Goal: Information Seeking & Learning: Compare options

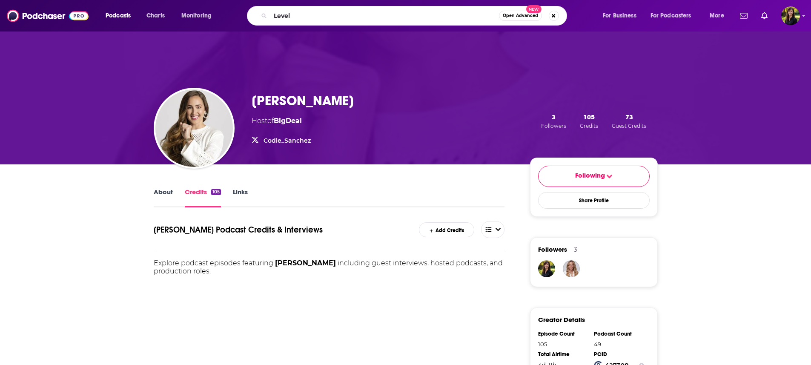
type input "Levels"
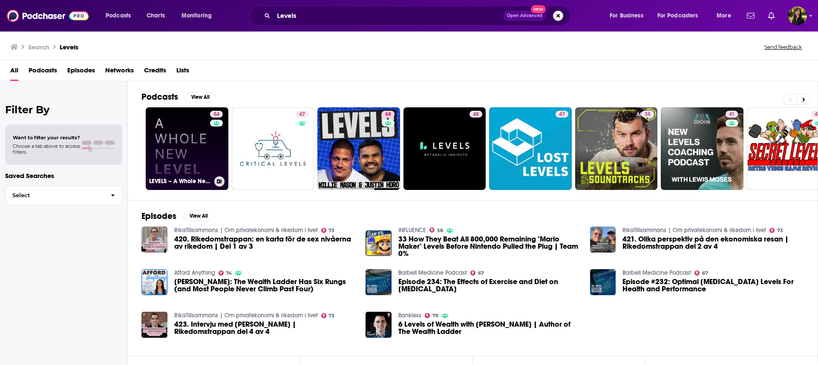
click at [184, 122] on link "54 LEVELS – A Whole New Level" at bounding box center [187, 148] width 83 height 83
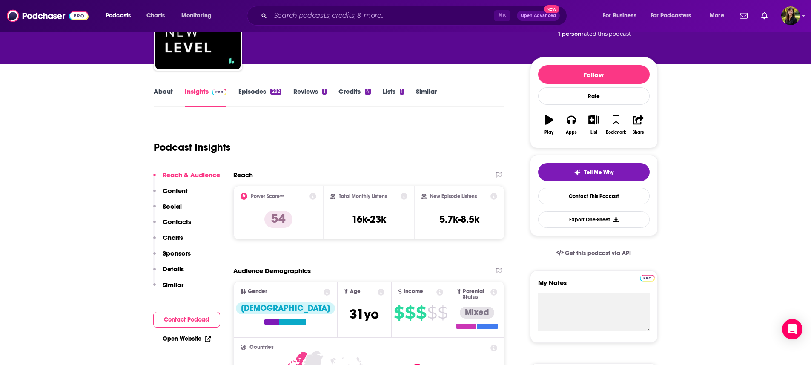
scroll to position [34, 0]
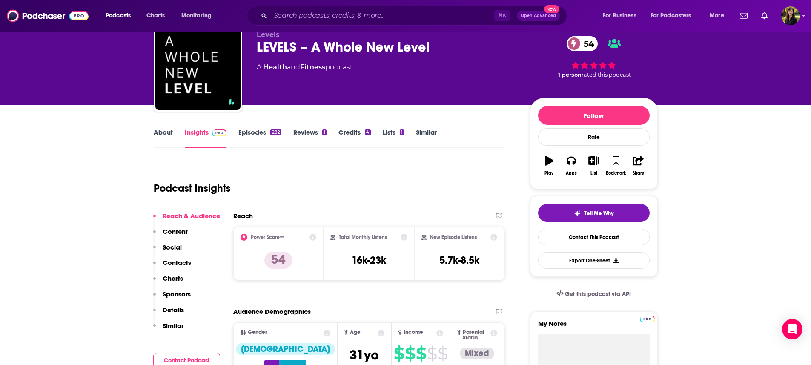
click at [158, 132] on link "About" at bounding box center [163, 138] width 19 height 20
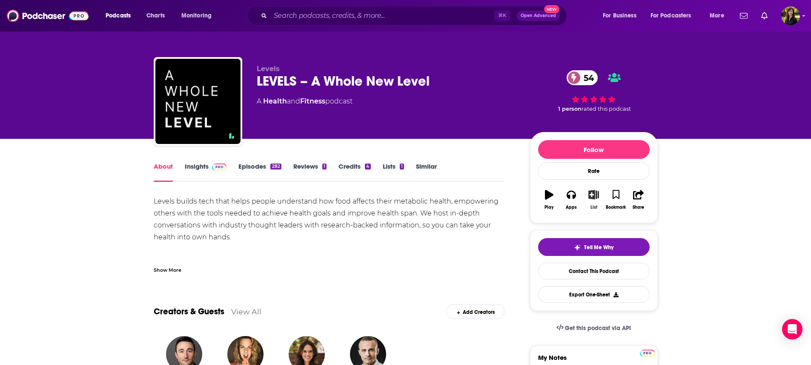
click at [595, 196] on icon "button" at bounding box center [594, 194] width 11 height 9
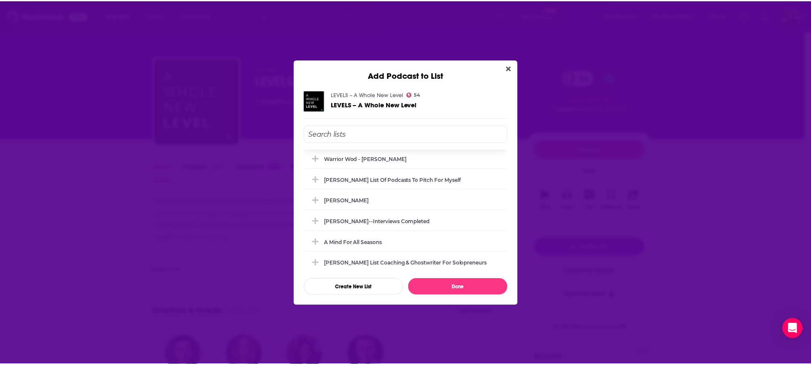
scroll to position [63, 0]
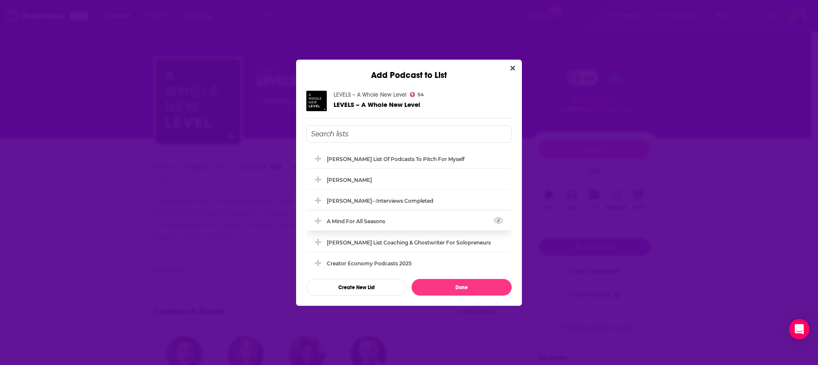
click at [376, 221] on div "A Mind For All Seasons" at bounding box center [358, 221] width 63 height 6
click at [466, 288] on button "Done" at bounding box center [461, 287] width 100 height 17
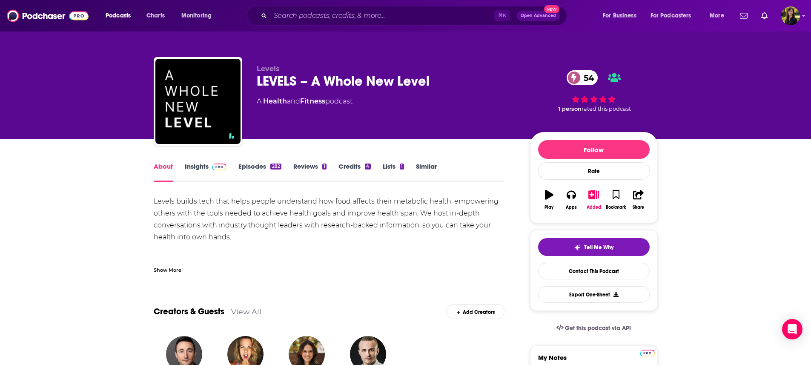
click at [431, 166] on link "Similar" at bounding box center [426, 172] width 21 height 20
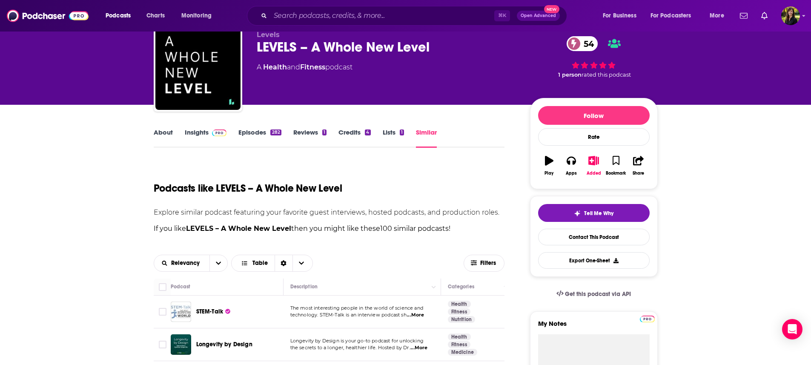
scroll to position [109, 0]
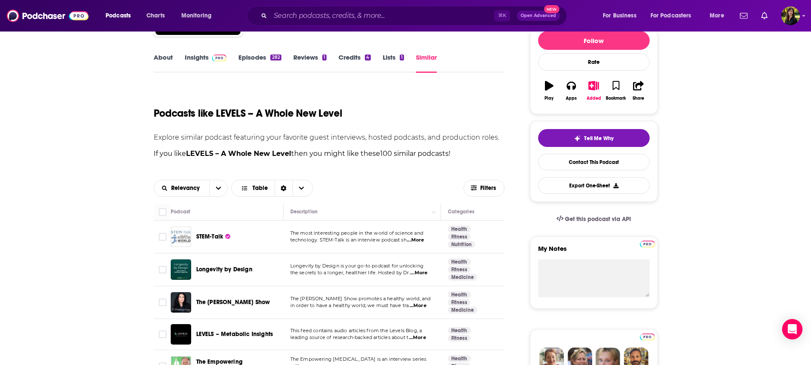
click at [422, 242] on span "...More" at bounding box center [415, 240] width 17 height 7
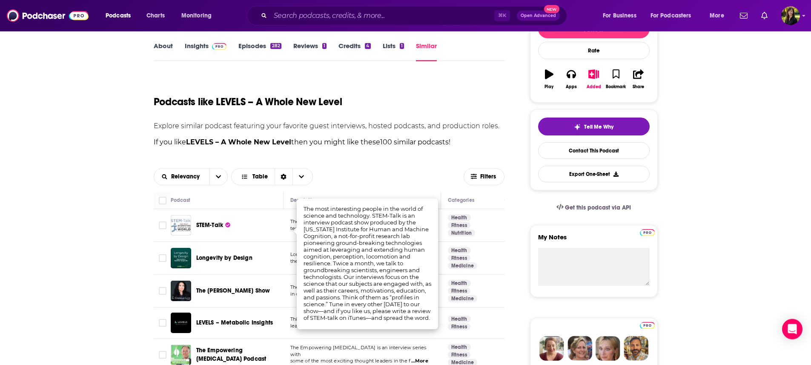
scroll to position [116, 0]
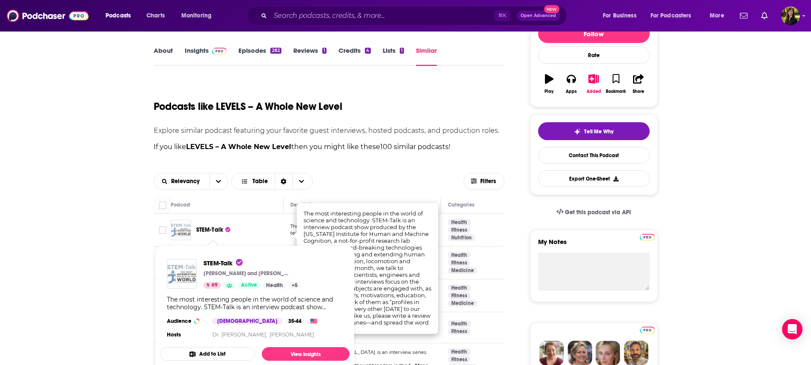
click at [207, 233] on span "STEM-Talk" at bounding box center [209, 229] width 27 height 7
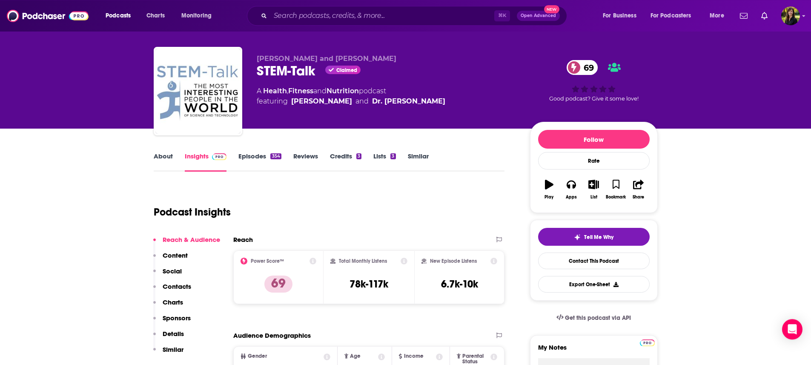
scroll to position [14, 0]
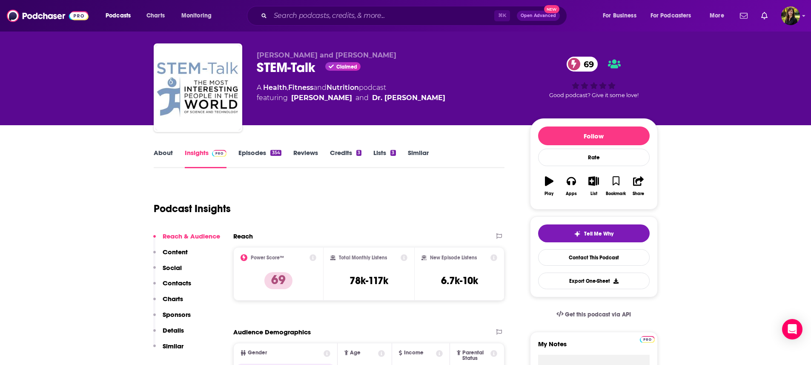
click at [161, 153] on link "About" at bounding box center [163, 159] width 19 height 20
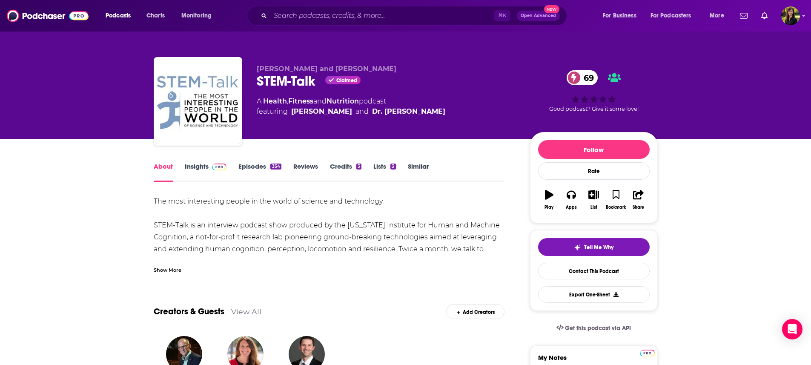
click at [179, 273] on div "Show More" at bounding box center [168, 269] width 28 height 8
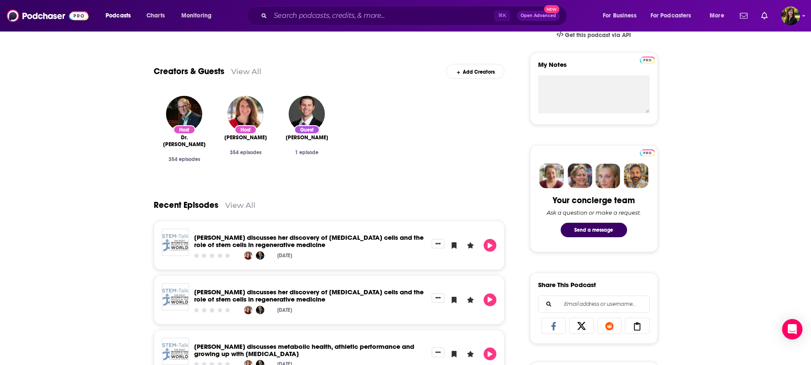
scroll to position [375, 0]
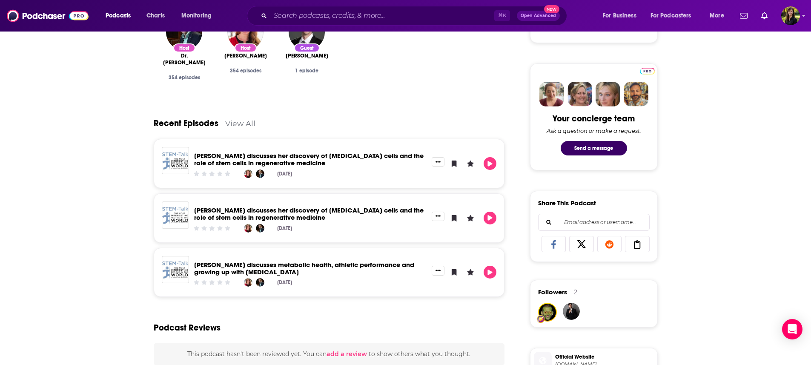
click at [230, 122] on link "View All" at bounding box center [240, 123] width 30 height 9
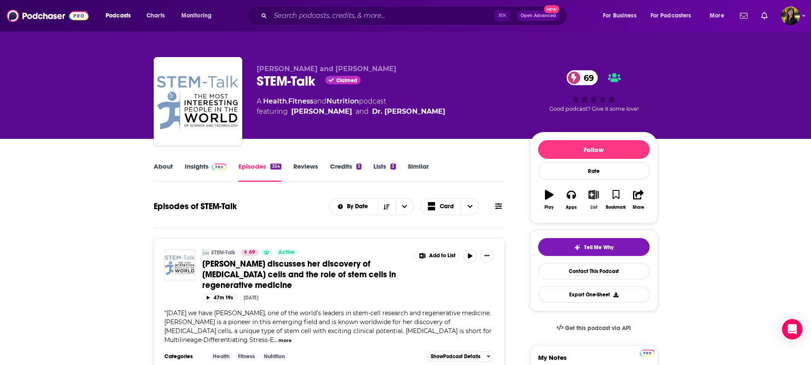
click at [595, 198] on icon "button" at bounding box center [594, 194] width 11 height 9
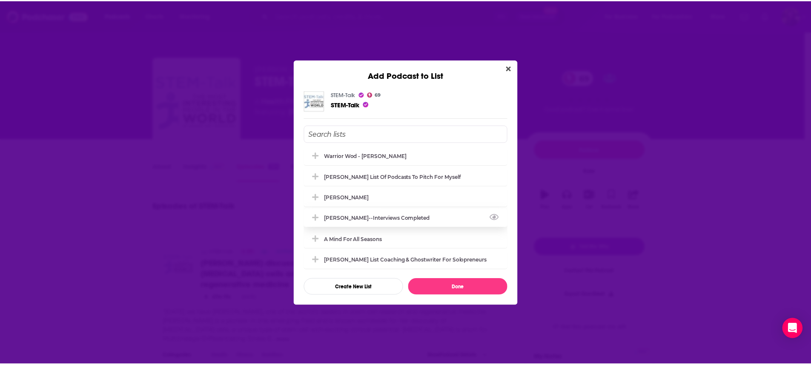
scroll to position [54, 0]
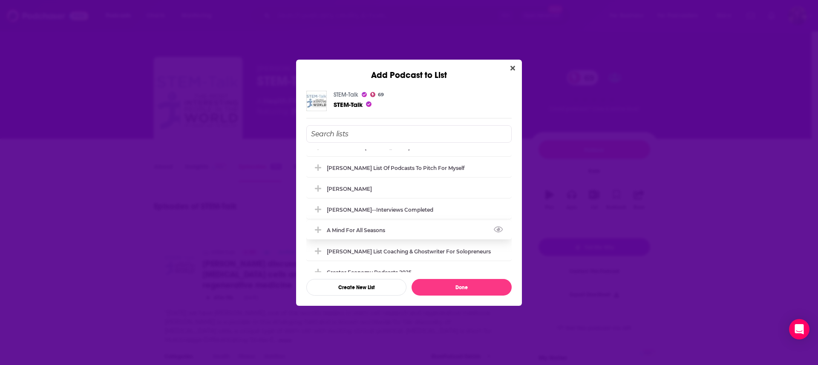
click at [402, 230] on div "A Mind For All Seasons" at bounding box center [408, 230] width 205 height 19
click at [449, 286] on button "Done" at bounding box center [461, 287] width 100 height 17
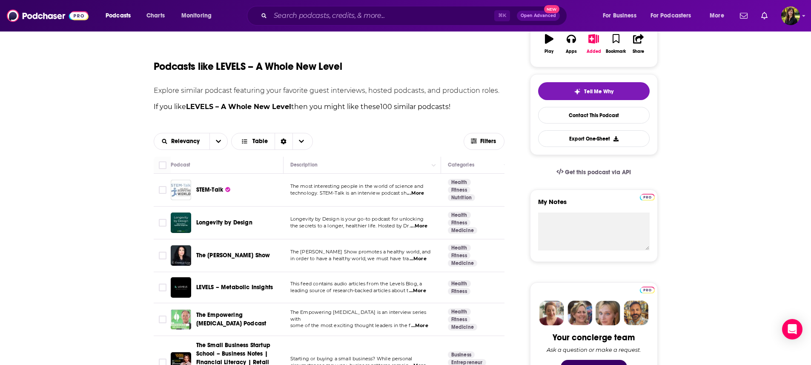
scroll to position [157, 0]
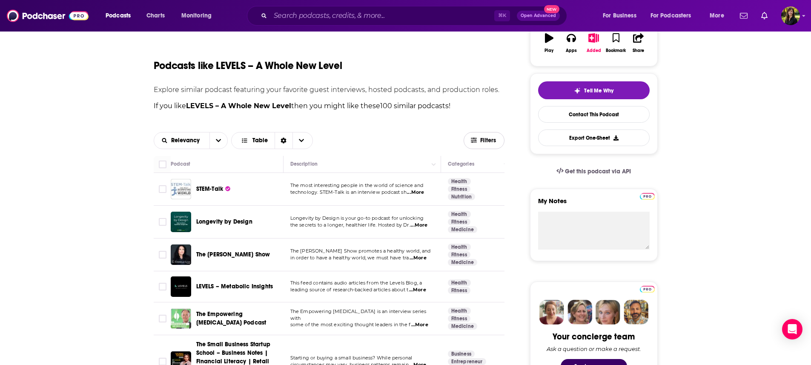
click at [491, 141] on span "Filters" at bounding box center [488, 141] width 17 height 6
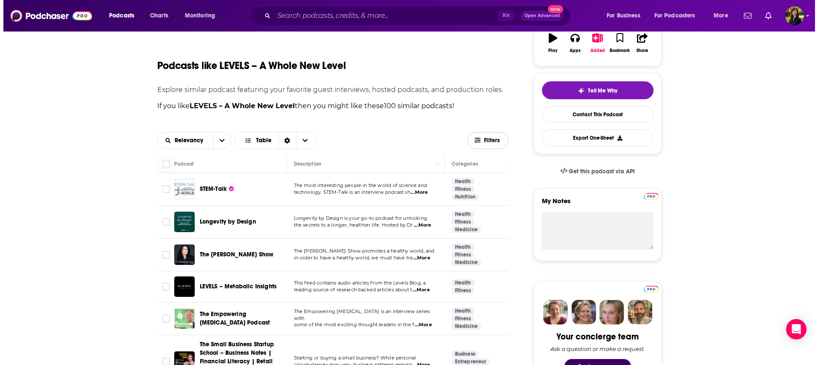
scroll to position [0, 0]
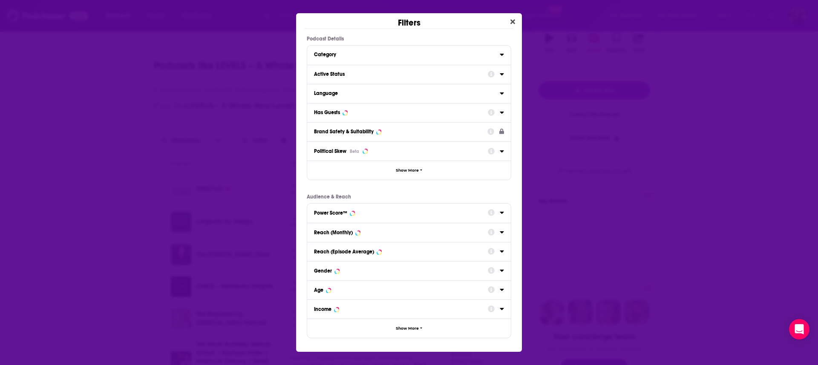
click at [502, 75] on icon "Dialog" at bounding box center [502, 74] width 4 height 2
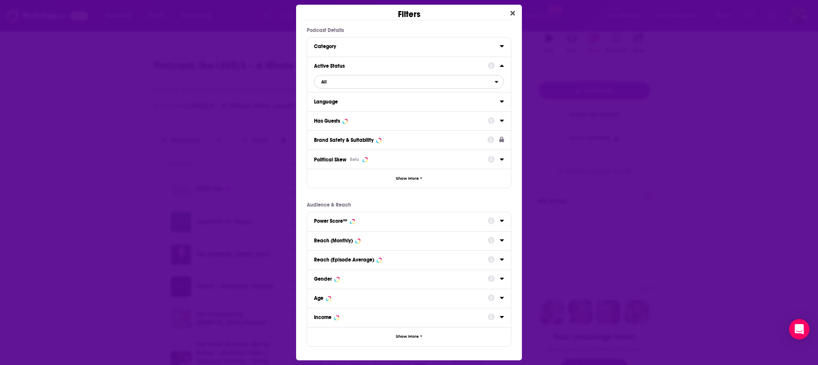
click at [499, 83] on div "open menu" at bounding box center [498, 82] width 9 height 6
click at [479, 110] on span "66" at bounding box center [454, 109] width 86 height 5
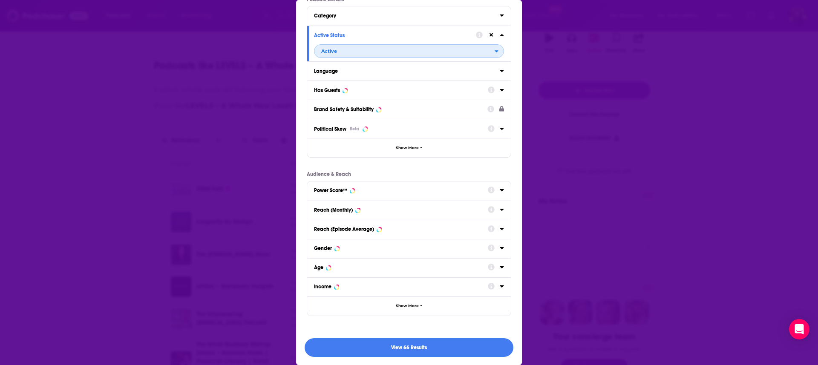
scroll to position [27, 0]
click at [411, 351] on button "View 66 Results" at bounding box center [409, 347] width 209 height 19
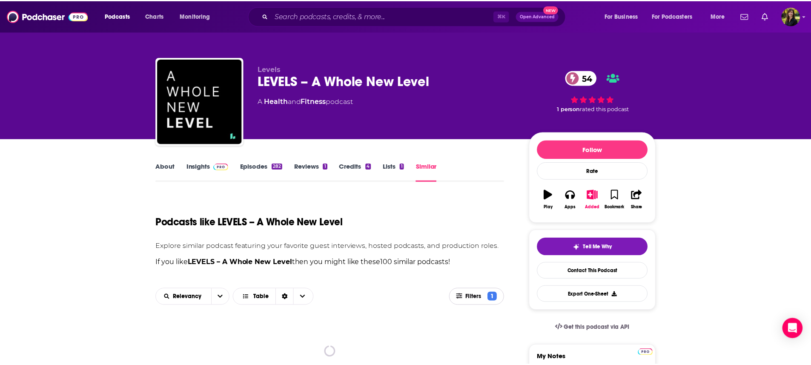
scroll to position [157, 0]
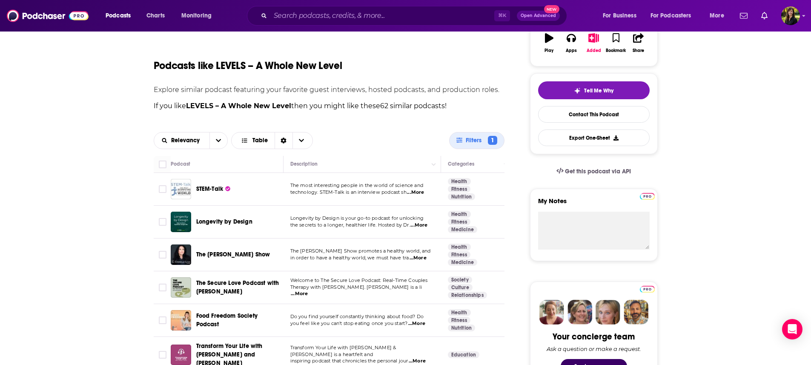
click at [424, 227] on span "...More" at bounding box center [419, 225] width 17 height 7
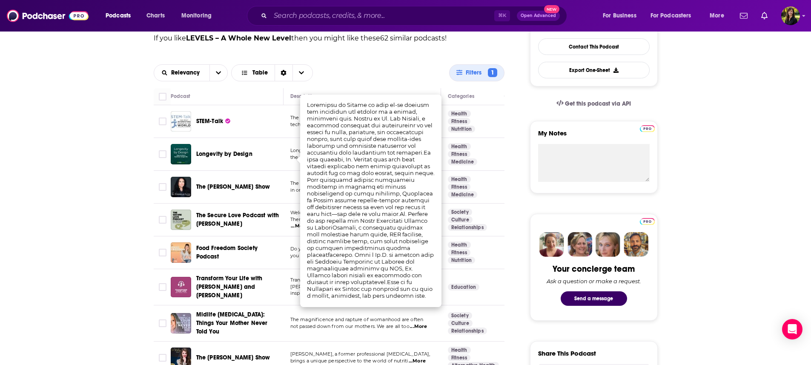
scroll to position [225, 0]
click at [239, 157] on span "Longevity by Design" at bounding box center [224, 153] width 56 height 7
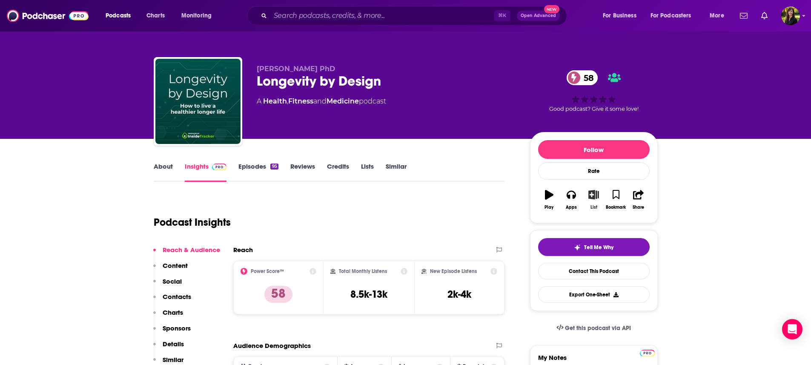
click at [594, 199] on icon "button" at bounding box center [594, 194] width 11 height 9
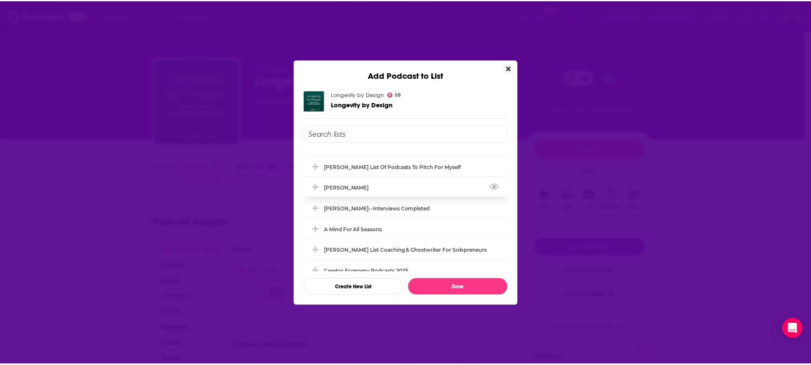
scroll to position [63, 0]
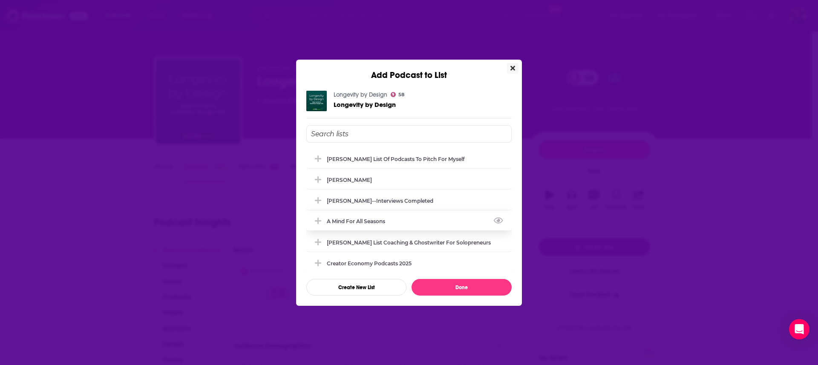
click at [373, 223] on div "A Mind For All Seasons" at bounding box center [358, 221] width 63 height 6
click at [457, 285] on button "Done" at bounding box center [461, 287] width 100 height 17
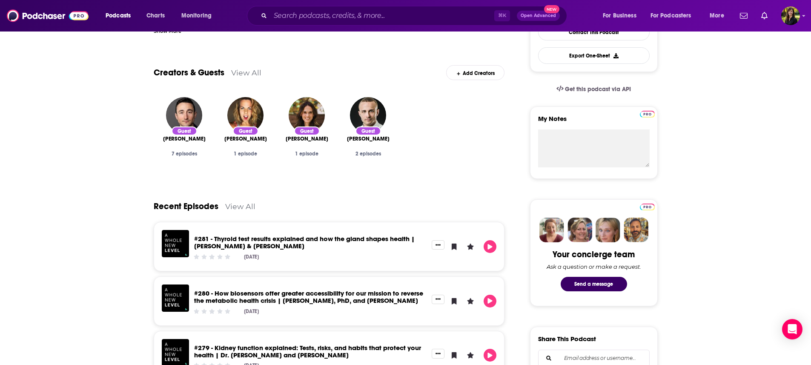
scroll to position [300, 0]
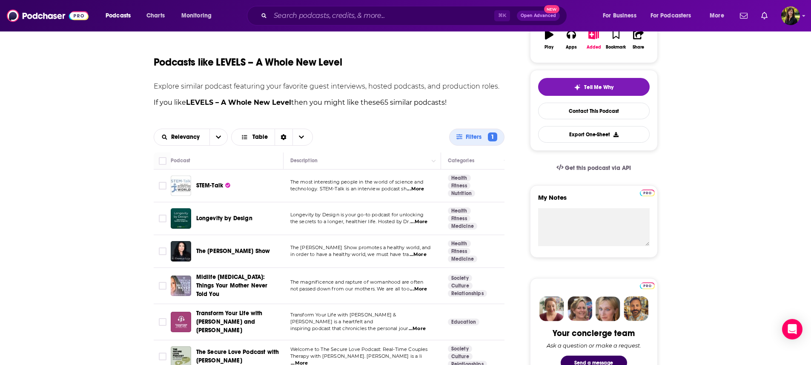
scroll to position [204, 0]
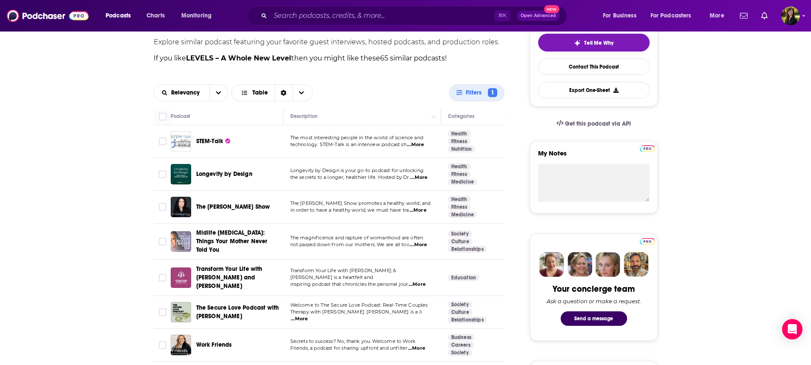
click at [425, 212] on span "...More" at bounding box center [418, 210] width 17 height 7
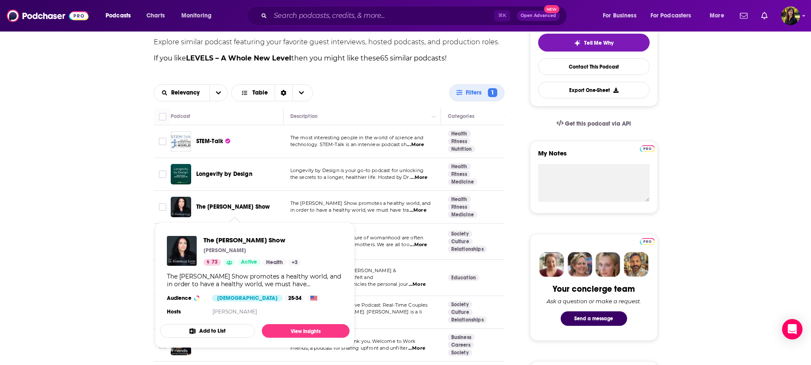
click at [244, 208] on span "The [PERSON_NAME] Show" at bounding box center [233, 206] width 74 height 7
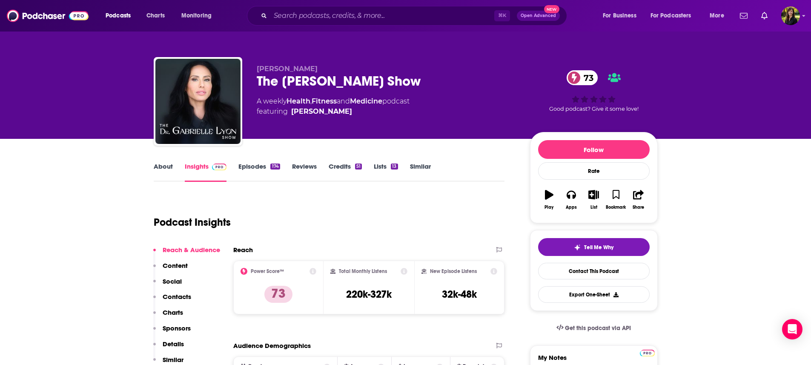
click at [251, 169] on link "Episodes 174" at bounding box center [258, 172] width 41 height 20
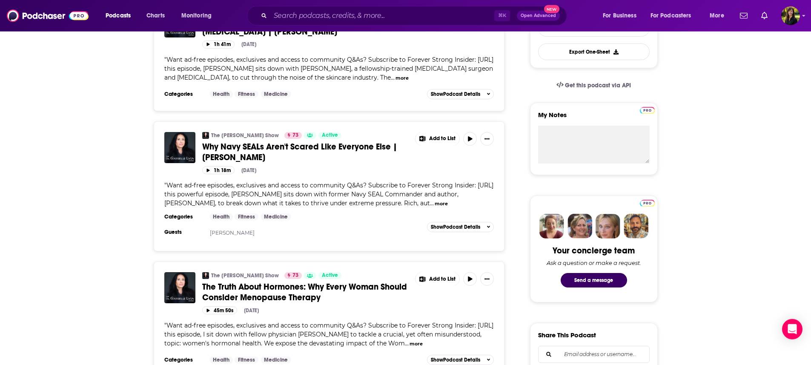
scroll to position [245, 0]
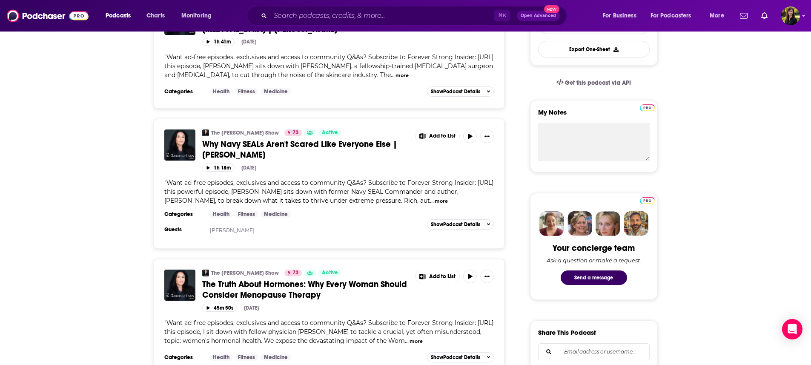
click at [435, 205] on button "more" at bounding box center [441, 201] width 13 height 7
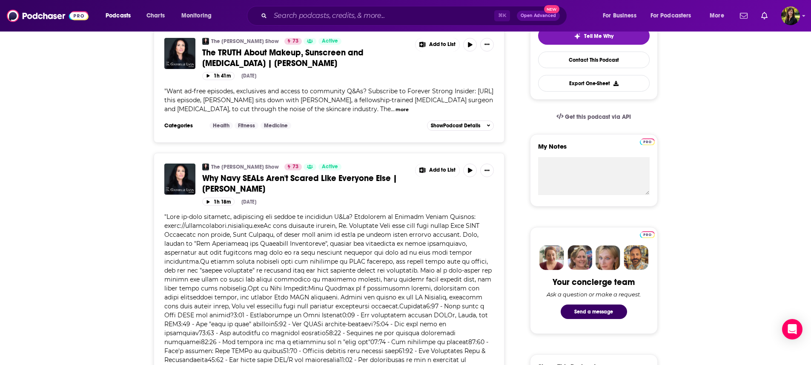
scroll to position [102, 0]
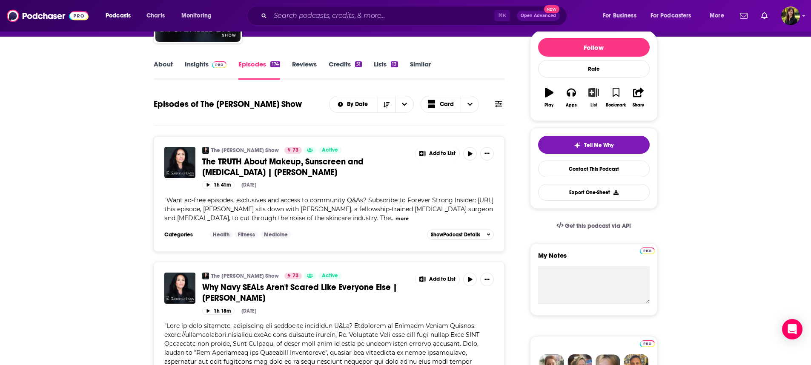
click at [592, 95] on icon "button" at bounding box center [594, 92] width 11 height 9
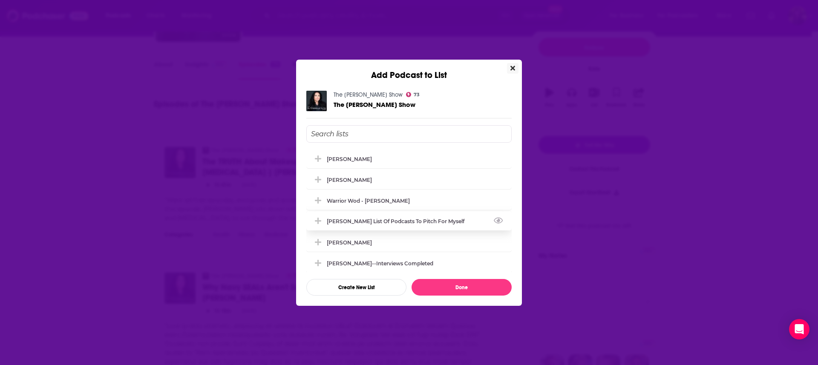
scroll to position [107, 0]
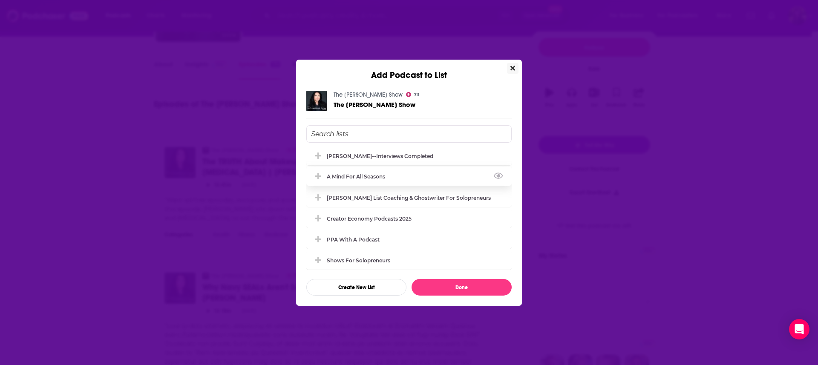
click at [388, 177] on div "A Mind For All Seasons" at bounding box center [358, 176] width 63 height 6
click at [477, 291] on button "Done" at bounding box center [461, 287] width 100 height 17
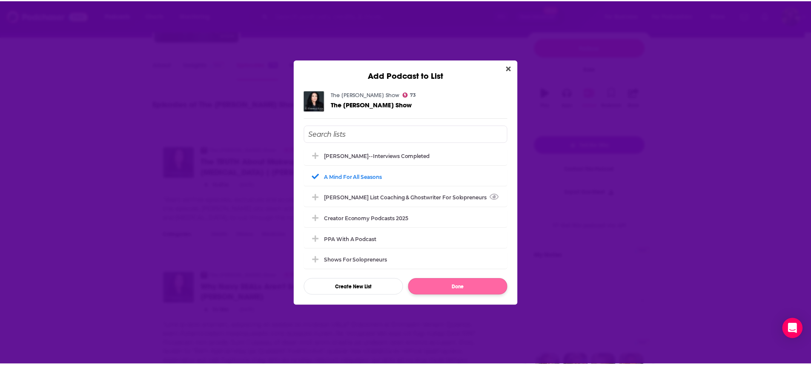
scroll to position [102, 0]
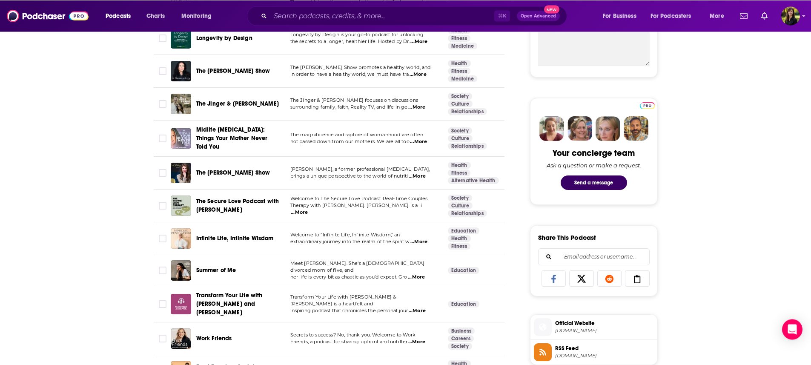
scroll to position [341, 0]
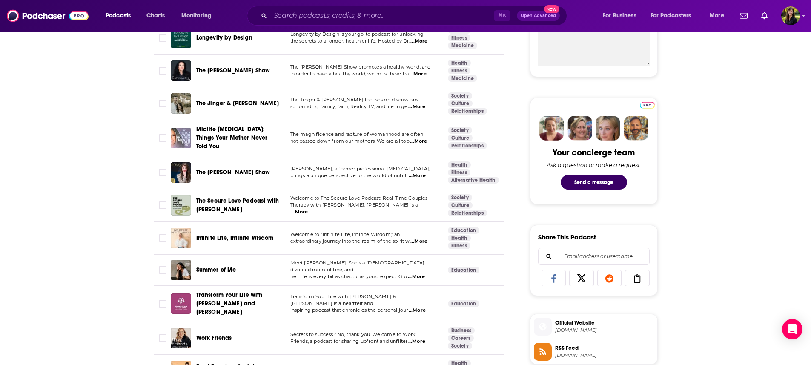
click at [419, 109] on span "...More" at bounding box center [416, 106] width 17 height 7
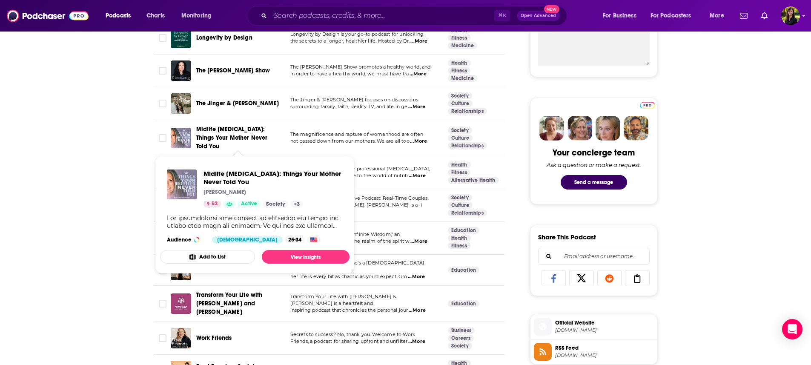
click at [221, 137] on span "Midlife [MEDICAL_DATA]: Things Your Mother Never Told You" at bounding box center [232, 138] width 72 height 24
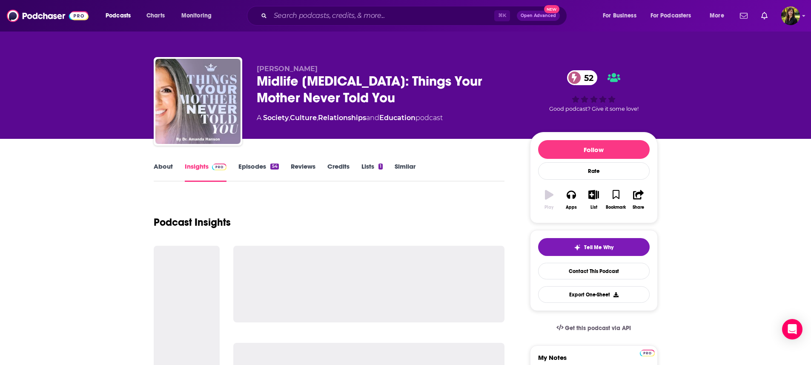
click at [162, 164] on link "About" at bounding box center [163, 172] width 19 height 20
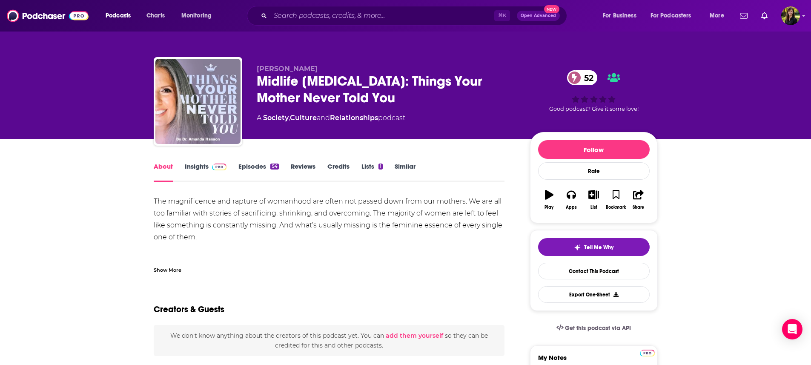
click at [161, 270] on div "Show More" at bounding box center [168, 269] width 28 height 8
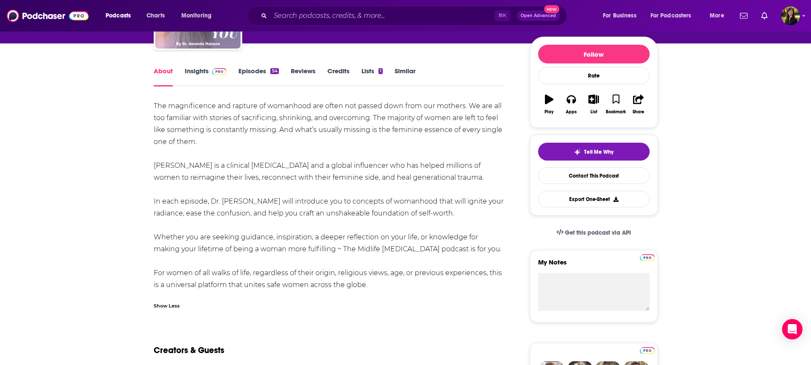
scroll to position [7, 0]
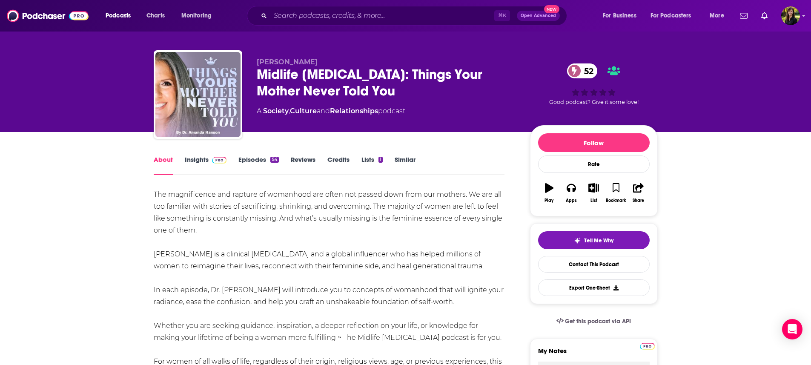
click at [252, 159] on link "Episodes 54" at bounding box center [258, 165] width 40 height 20
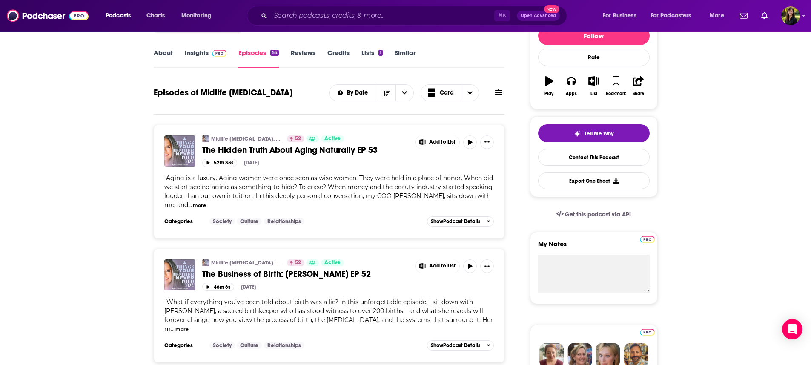
scroll to position [116, 0]
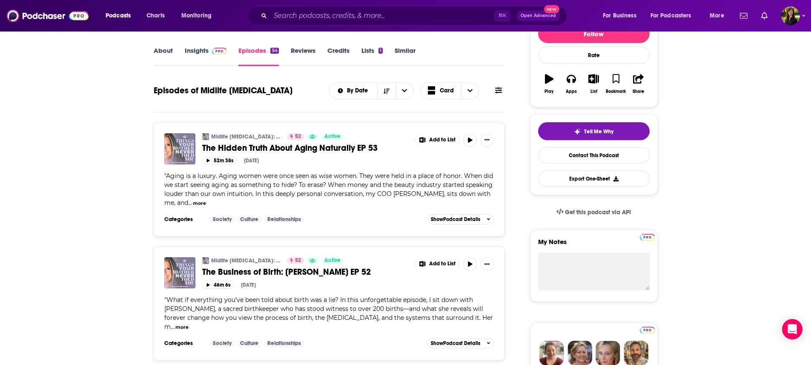
click at [193, 205] on button "more" at bounding box center [199, 203] width 13 height 7
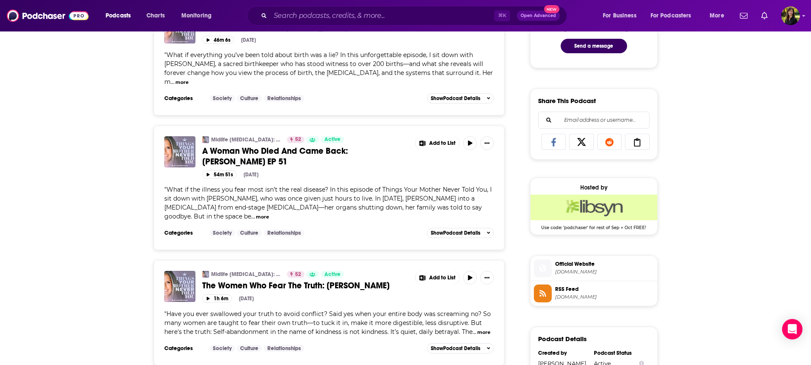
scroll to position [504, 0]
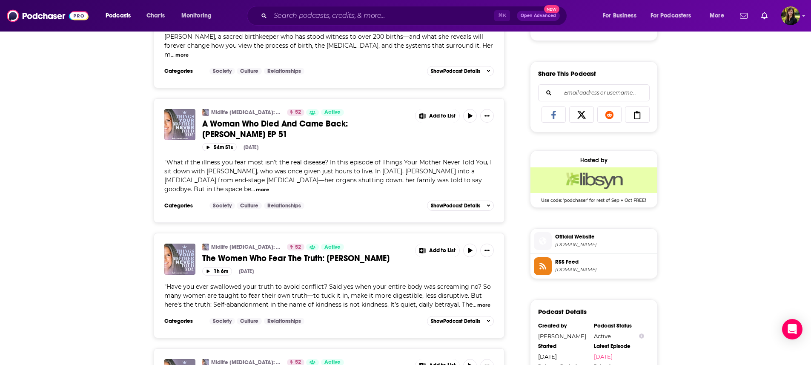
click at [269, 186] on button "more" at bounding box center [262, 189] width 13 height 7
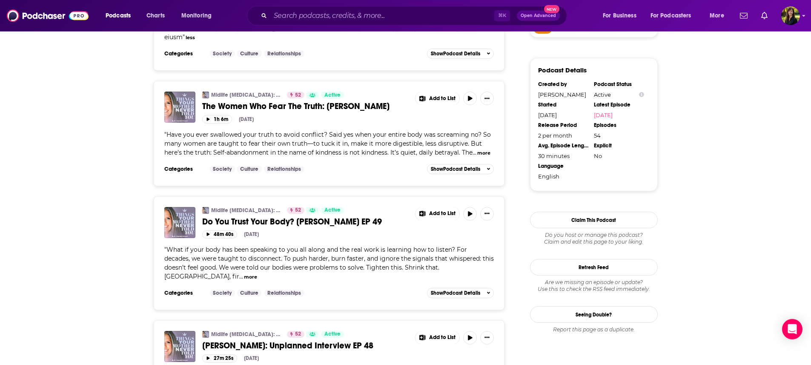
scroll to position [750, 0]
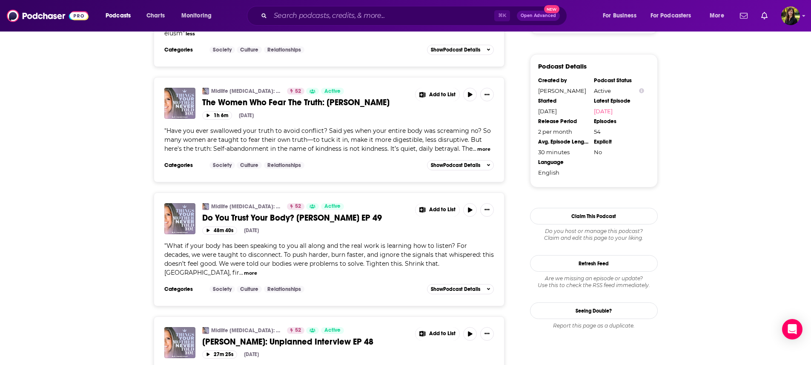
click at [491, 147] on button "more" at bounding box center [483, 149] width 13 height 7
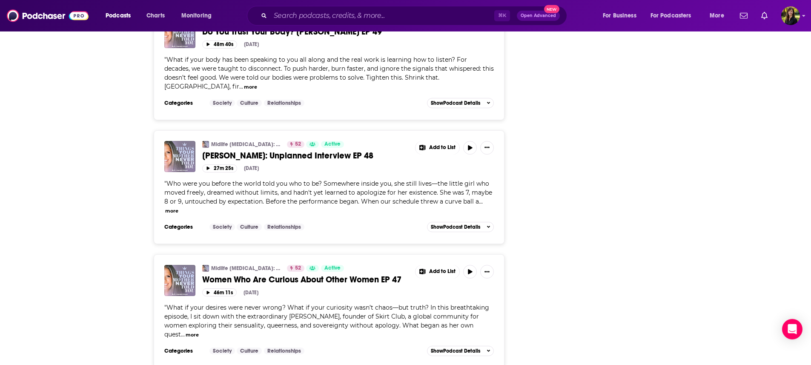
scroll to position [1131, 0]
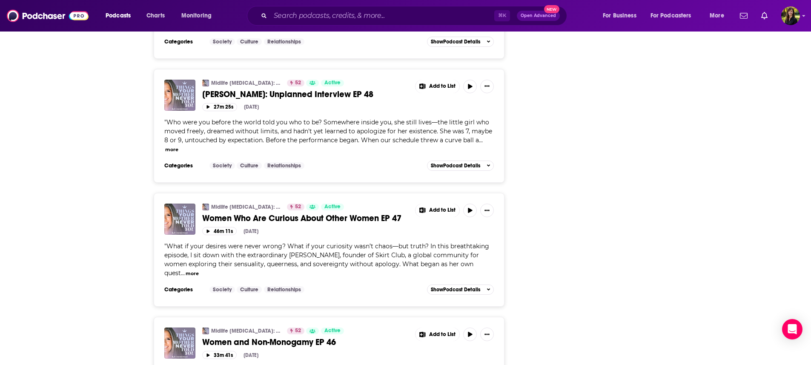
click at [170, 146] on button "more" at bounding box center [171, 149] width 13 height 7
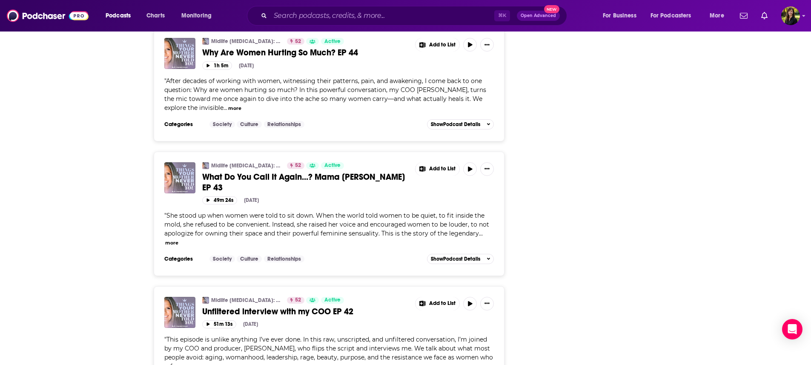
scroll to position [1785, 0]
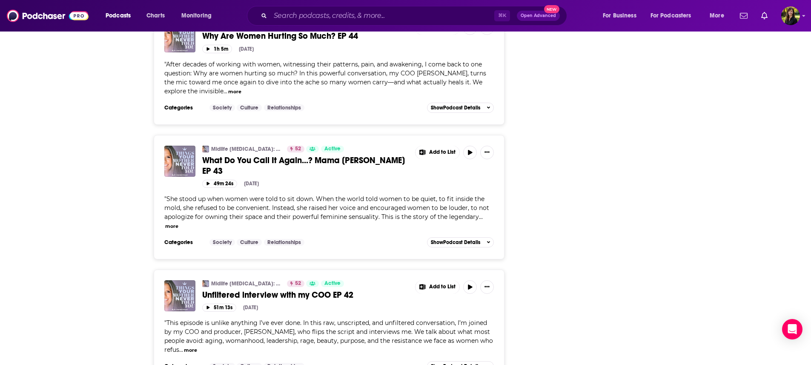
click at [170, 223] on button "more" at bounding box center [171, 226] width 13 height 7
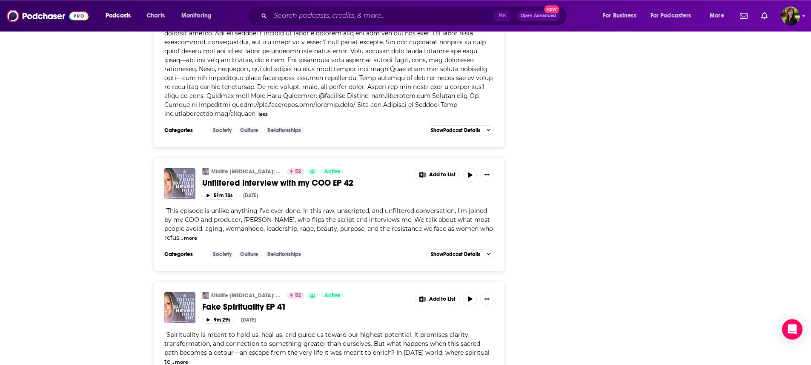
scroll to position [2037, 0]
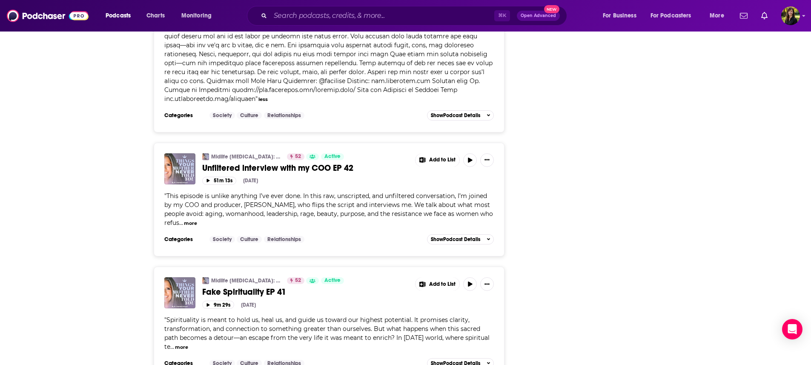
click at [184, 220] on button "more" at bounding box center [190, 223] width 13 height 7
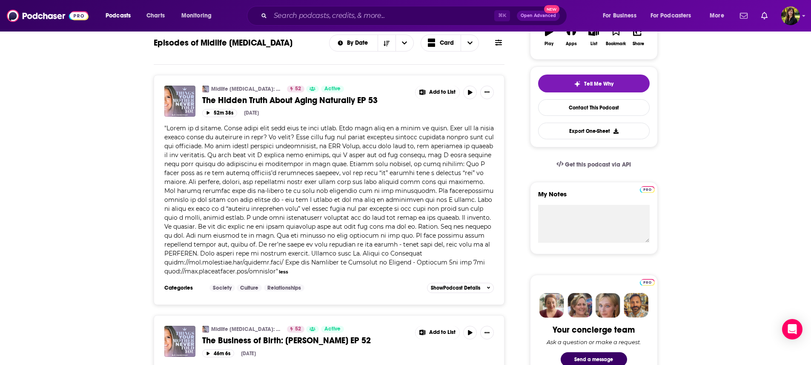
scroll to position [7, 0]
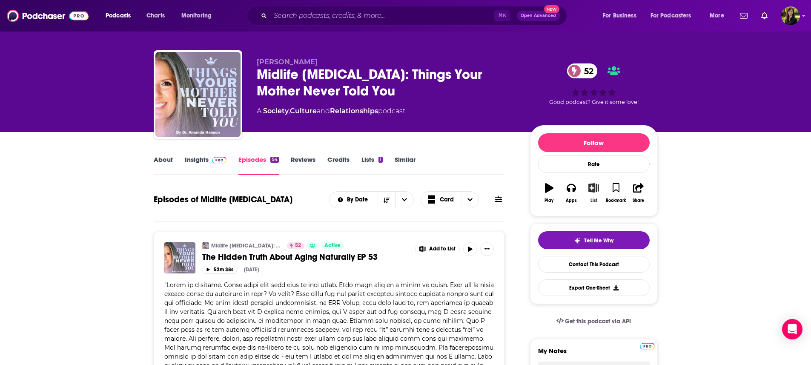
click at [592, 190] on icon "button" at bounding box center [594, 187] width 11 height 9
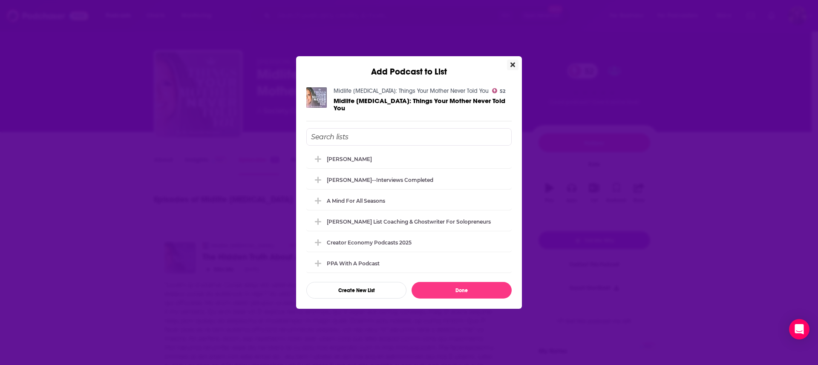
scroll to position [89, 0]
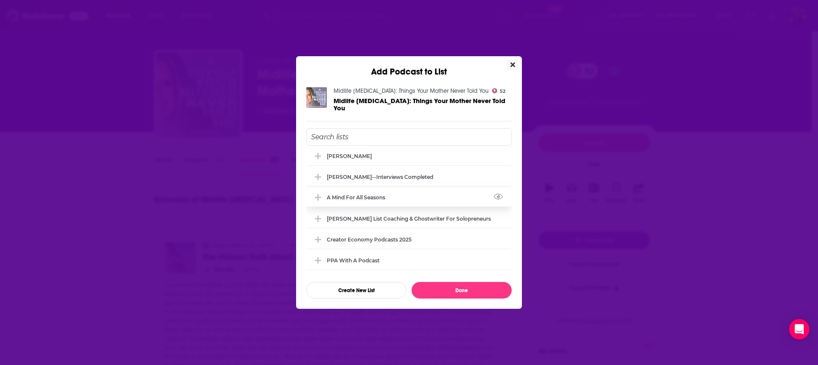
click at [387, 195] on div "A Mind For All Seasons" at bounding box center [358, 197] width 63 height 6
click at [467, 286] on button "Done" at bounding box center [461, 290] width 100 height 17
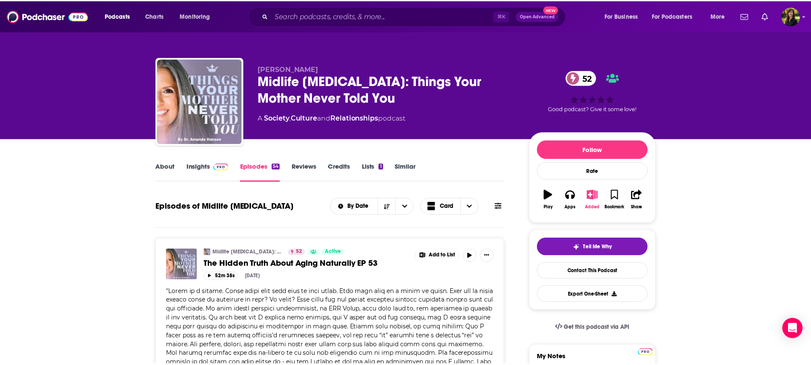
scroll to position [7, 0]
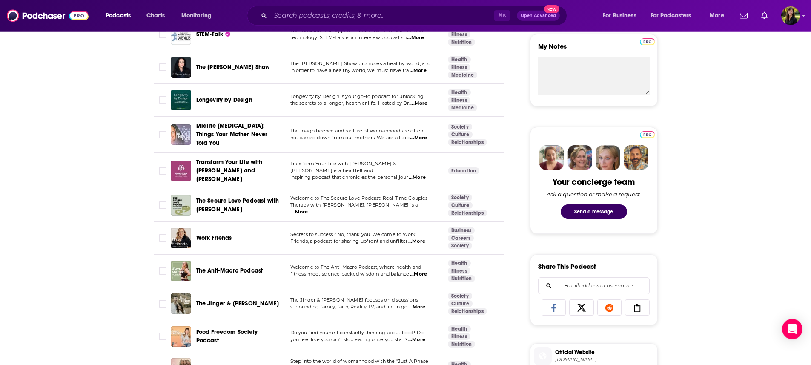
scroll to position [375, 0]
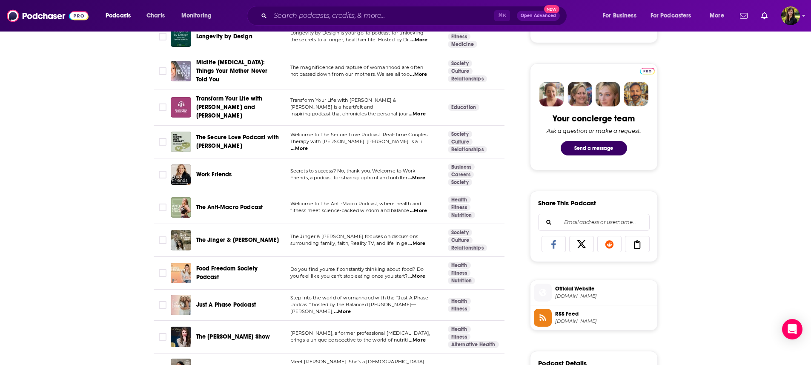
click at [424, 111] on span "...More" at bounding box center [417, 114] width 17 height 7
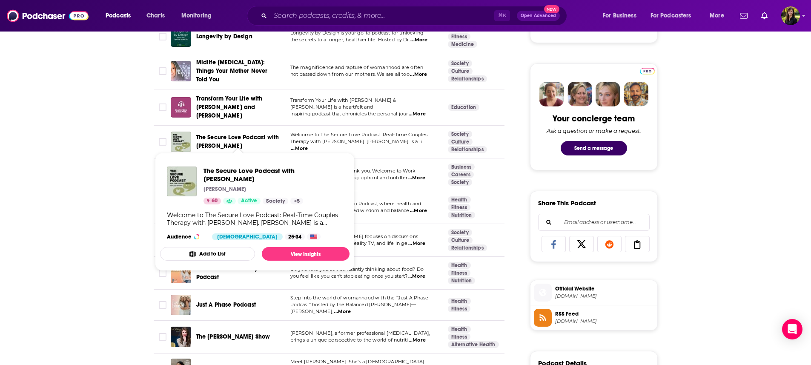
click at [253, 141] on span "The Secure Love Podcast with [PERSON_NAME]" at bounding box center [238, 141] width 84 height 17
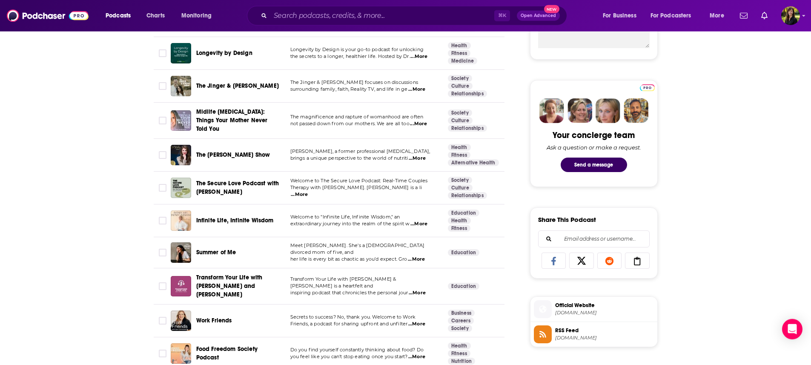
scroll to position [361, 0]
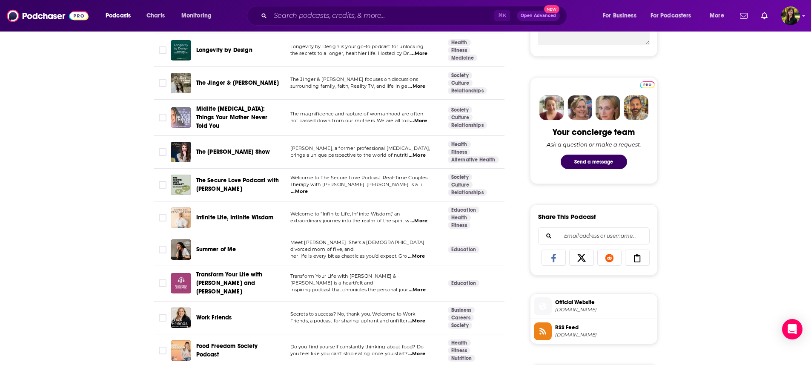
click at [425, 154] on span "...More" at bounding box center [417, 155] width 17 height 7
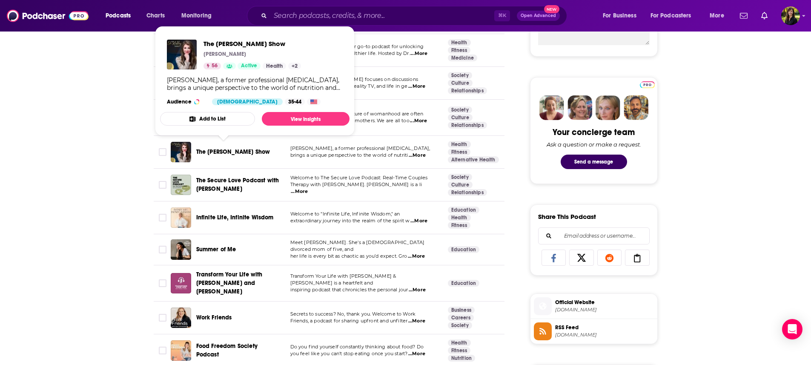
click at [241, 151] on span "The [PERSON_NAME] Show" at bounding box center [233, 151] width 74 height 7
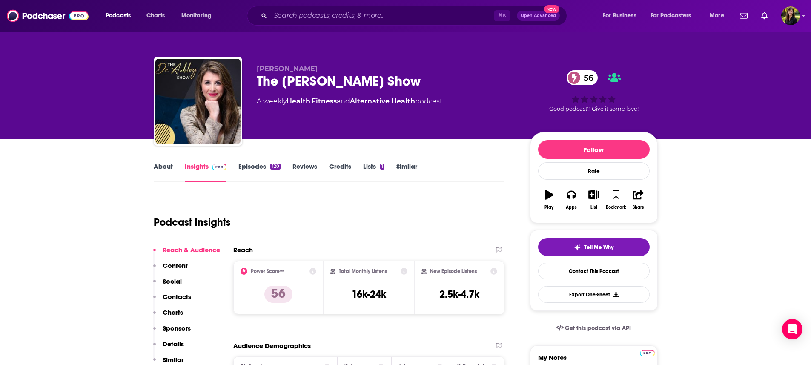
click at [261, 166] on link "Episodes 120" at bounding box center [259, 172] width 42 height 20
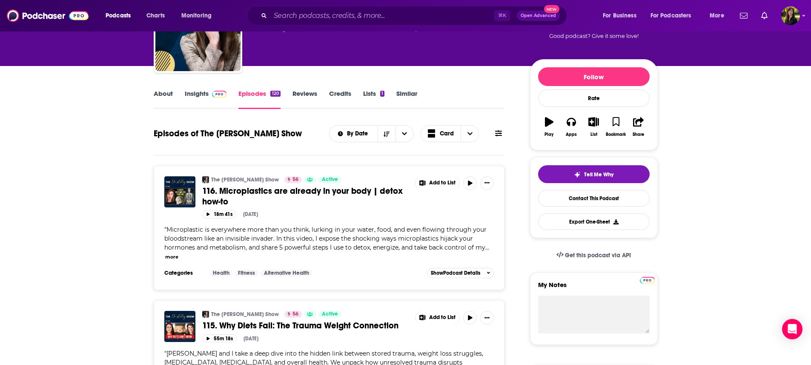
scroll to position [75, 0]
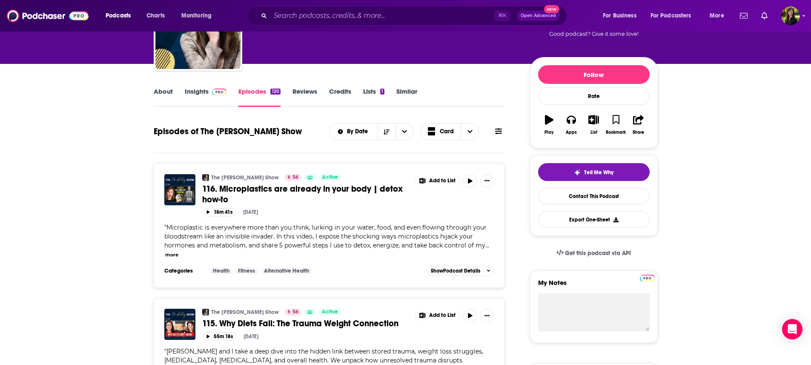
click at [172, 258] on button "more" at bounding box center [171, 254] width 13 height 7
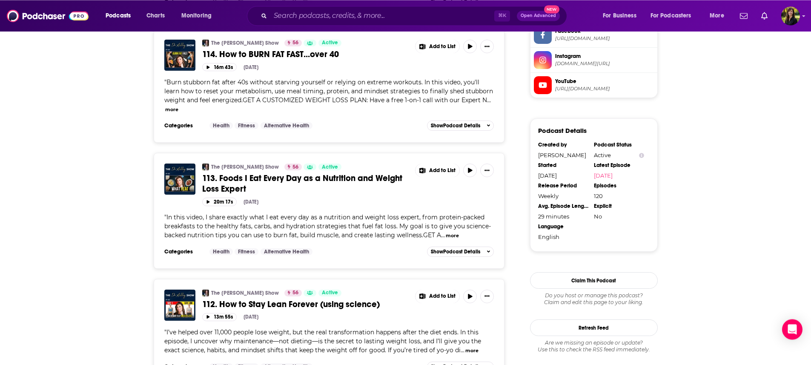
scroll to position [715, 0]
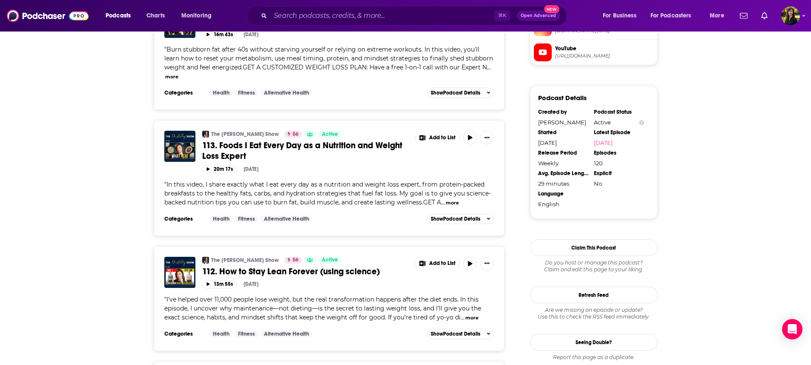
click at [452, 200] on button "more" at bounding box center [452, 202] width 13 height 7
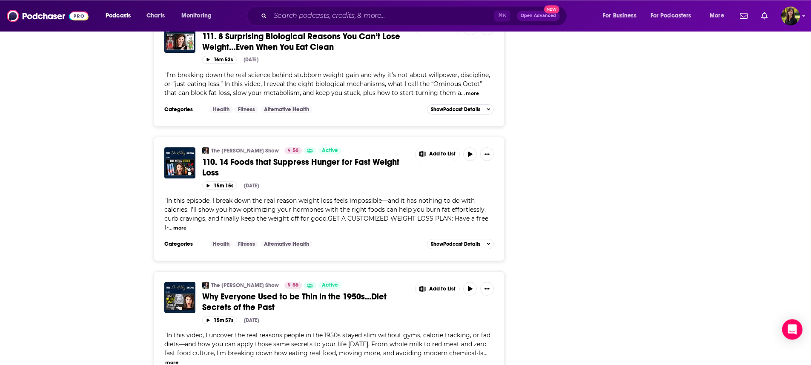
scroll to position [1281, 0]
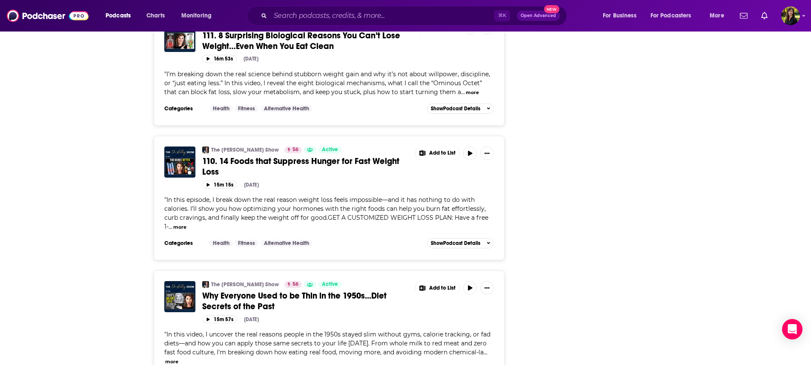
click at [178, 224] on button "more" at bounding box center [179, 227] width 13 height 7
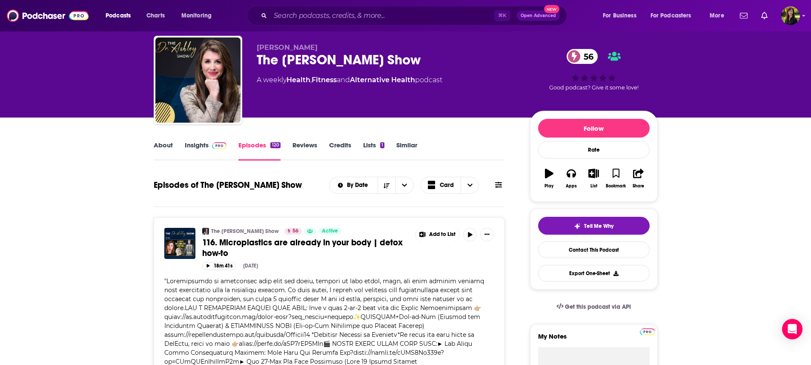
scroll to position [0, 0]
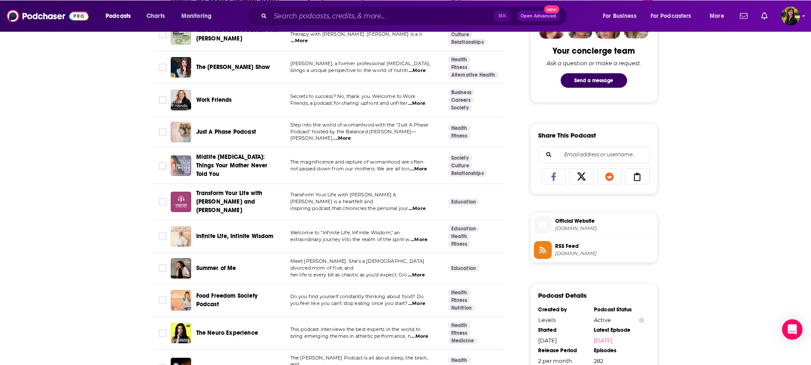
scroll to position [443, 0]
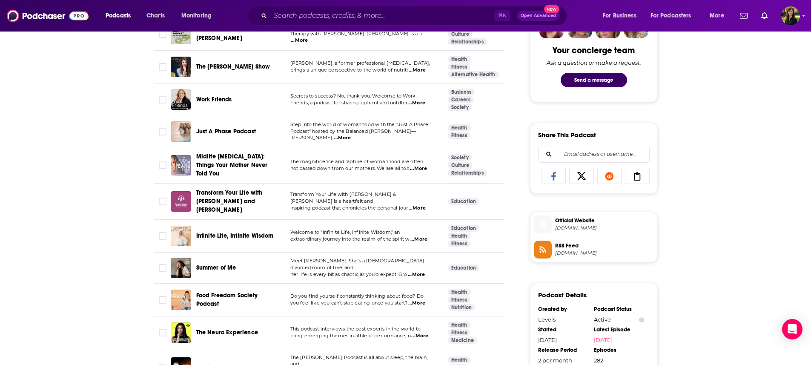
click at [425, 105] on span "...More" at bounding box center [416, 103] width 17 height 7
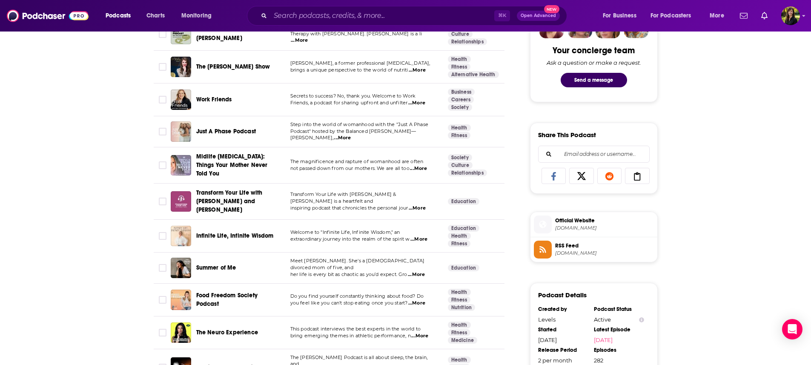
click at [351, 138] on span "...More" at bounding box center [342, 138] width 17 height 7
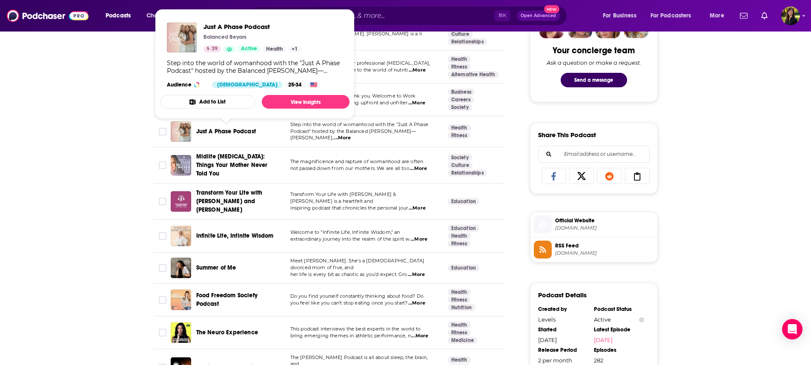
click at [216, 132] on span "Just A Phase Podcast" at bounding box center [226, 131] width 60 height 7
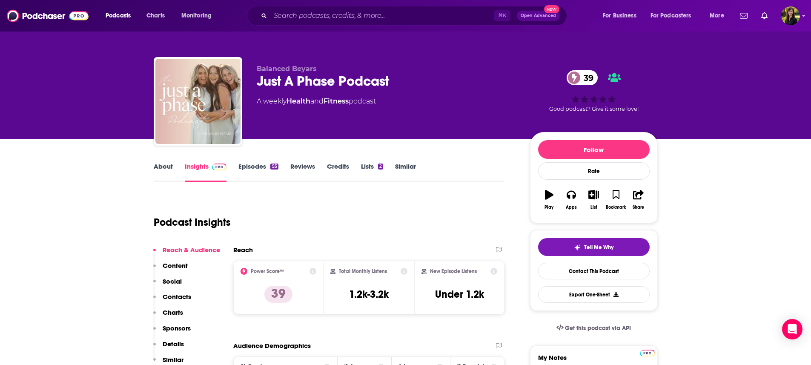
click at [253, 166] on link "Episodes 55" at bounding box center [258, 172] width 40 height 20
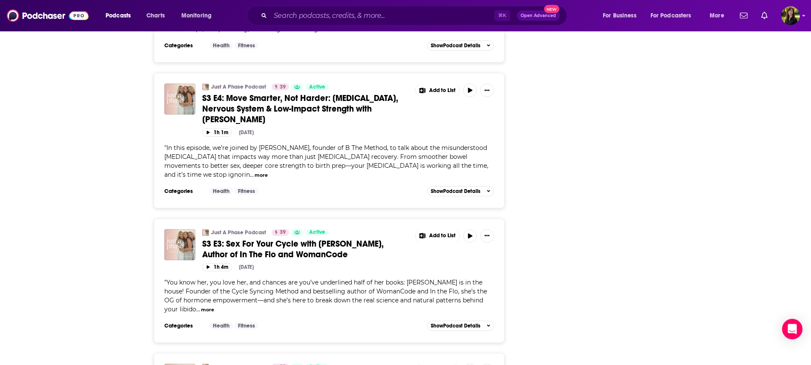
scroll to position [1520, 0]
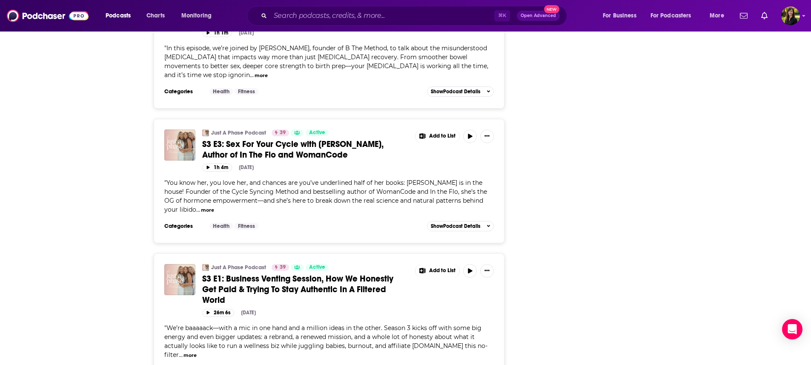
click at [197, 352] on button "more" at bounding box center [190, 355] width 13 height 7
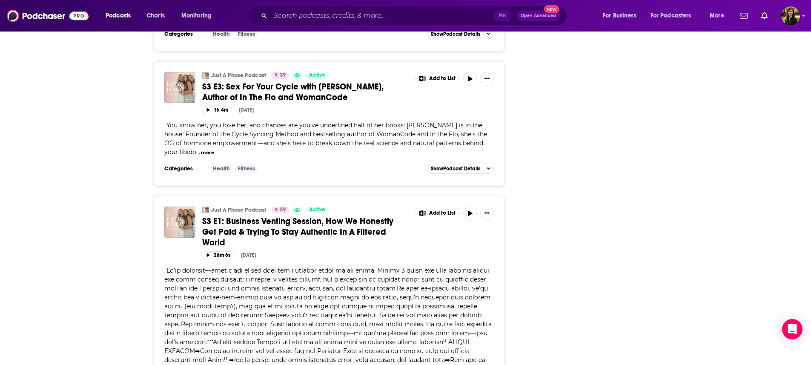
scroll to position [1601, 0]
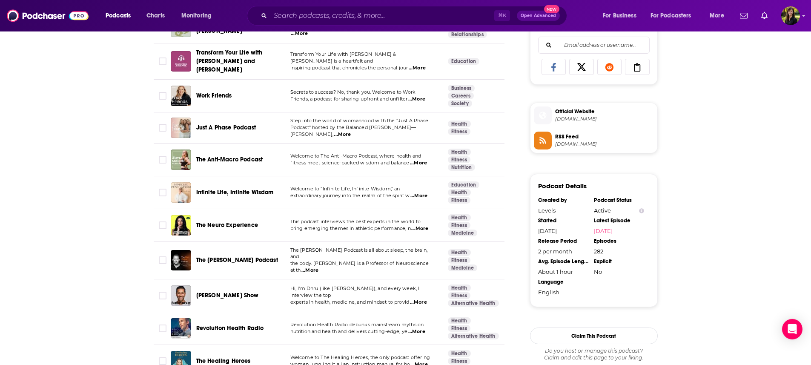
scroll to position [559, 0]
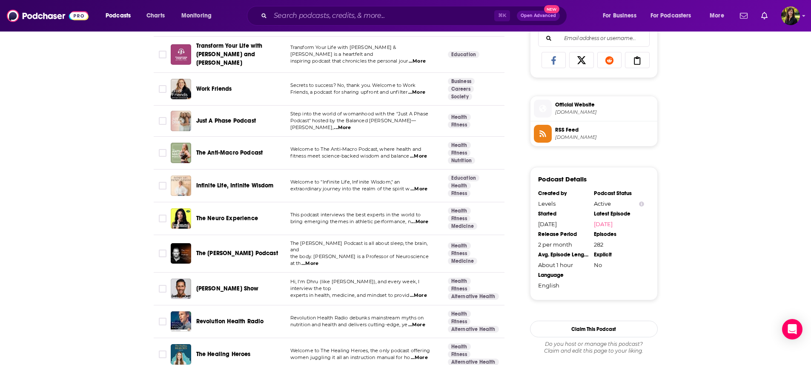
click at [426, 153] on span "...More" at bounding box center [418, 156] width 17 height 7
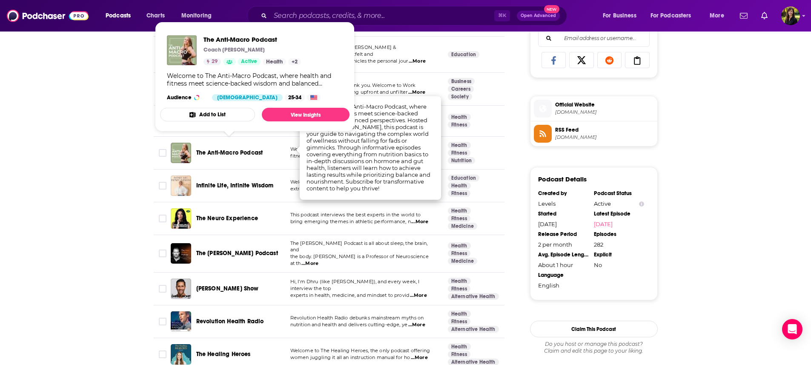
click at [238, 149] on span "The Anti-Macro Podcast" at bounding box center [229, 152] width 67 height 7
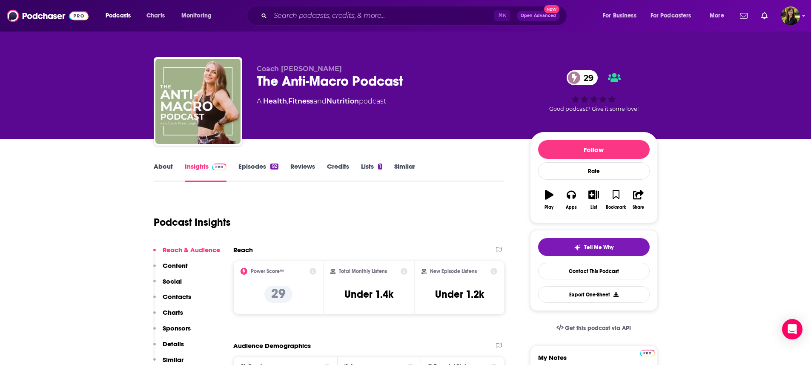
click at [241, 168] on link "Episodes 92" at bounding box center [258, 172] width 40 height 20
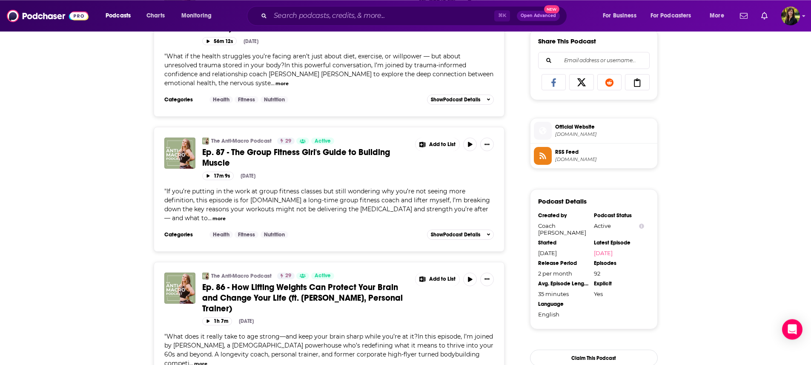
scroll to position [593, 0]
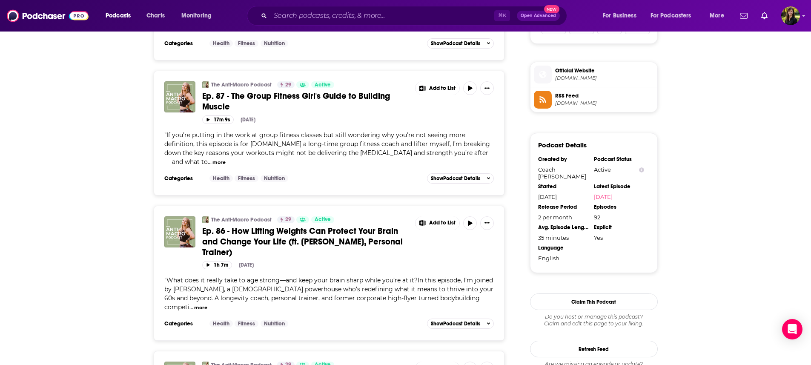
click at [194, 305] on button "more" at bounding box center [200, 307] width 13 height 7
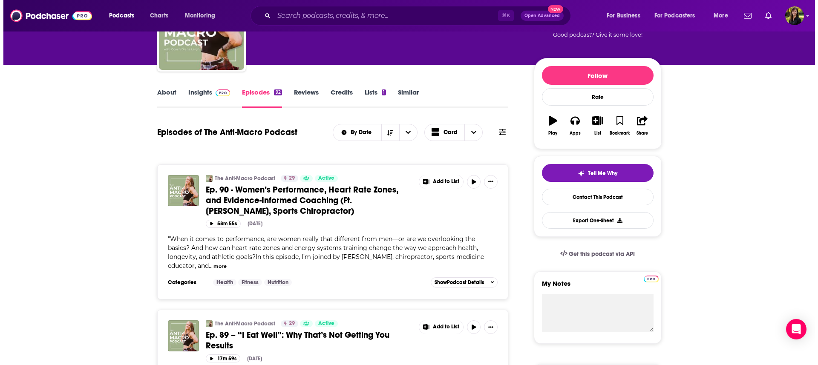
scroll to position [0, 0]
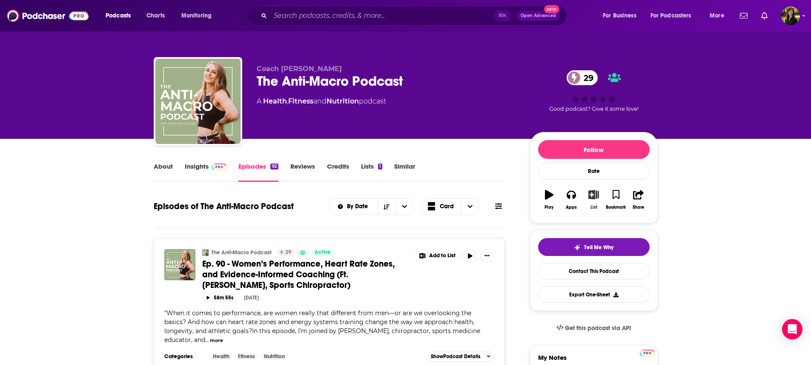
click at [596, 197] on icon "button" at bounding box center [594, 194] width 11 height 9
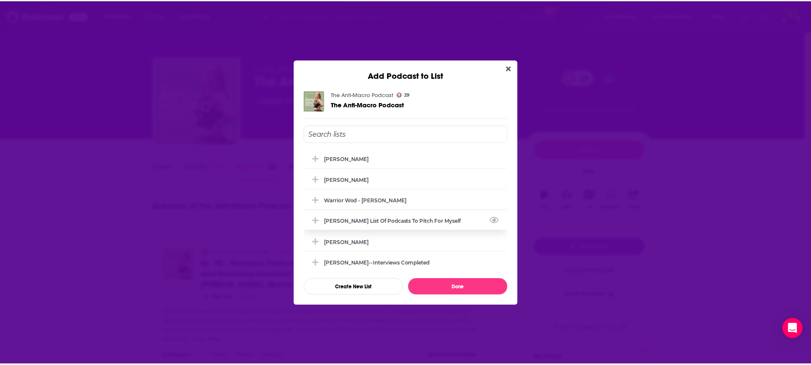
scroll to position [80, 0]
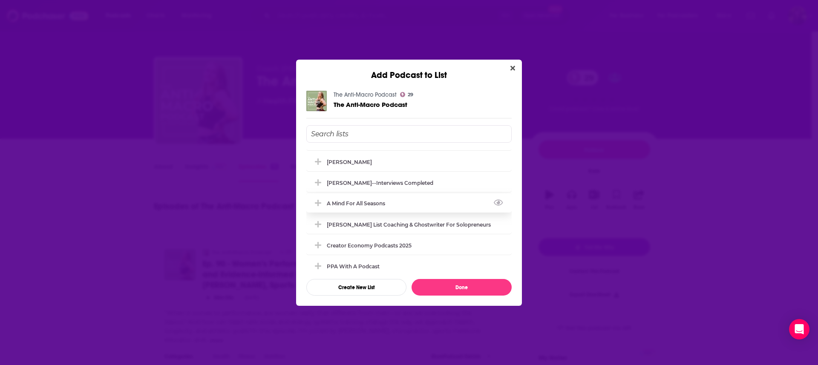
click at [391, 203] on div "A Mind For All Seasons" at bounding box center [408, 203] width 205 height 19
click at [445, 282] on button "Done" at bounding box center [461, 287] width 100 height 17
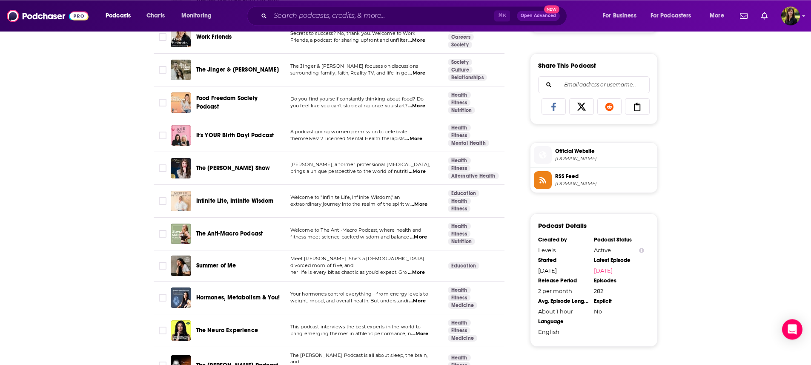
scroll to position [525, 0]
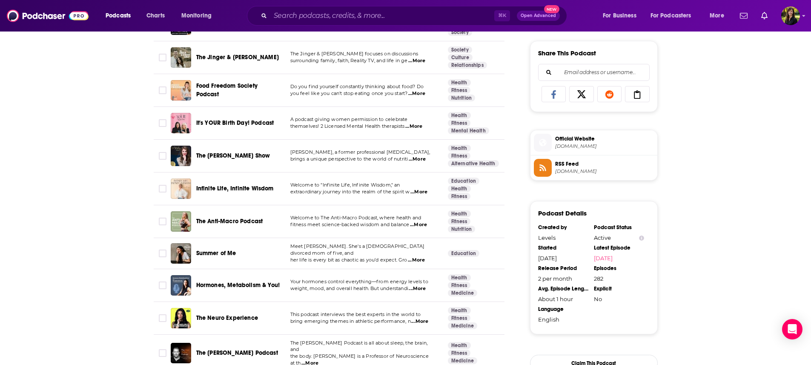
click at [426, 189] on span "...More" at bounding box center [419, 192] width 17 height 7
click at [416, 257] on span "...More" at bounding box center [416, 260] width 17 height 7
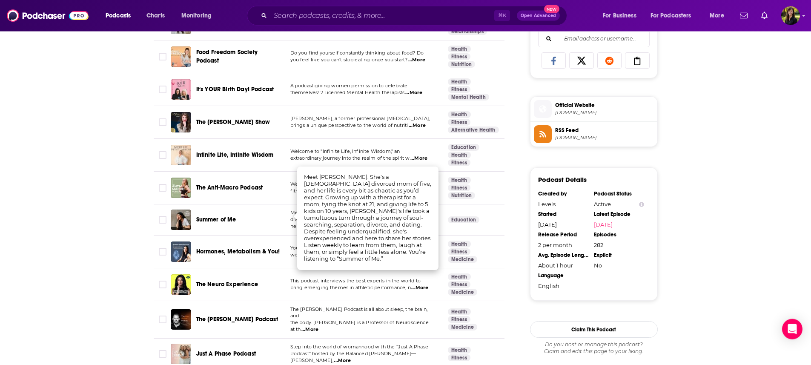
scroll to position [559, 0]
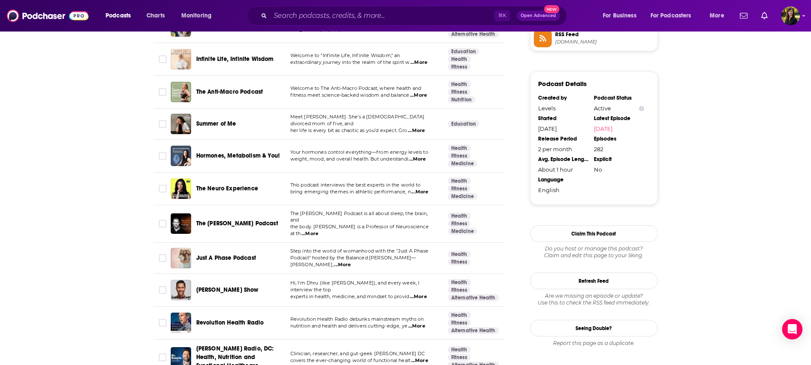
scroll to position [715, 0]
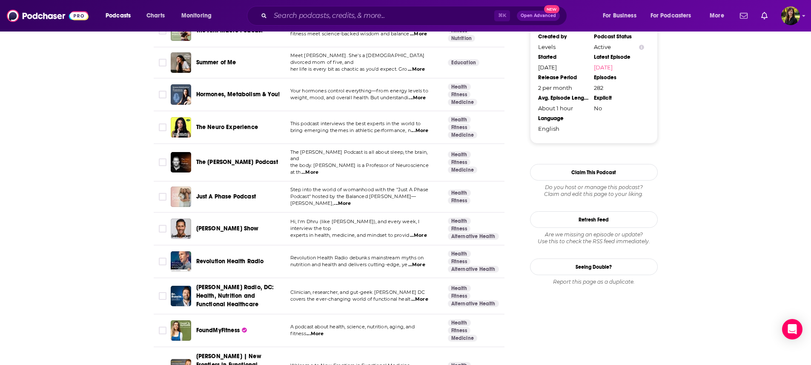
click at [422, 95] on span "...More" at bounding box center [417, 98] width 17 height 7
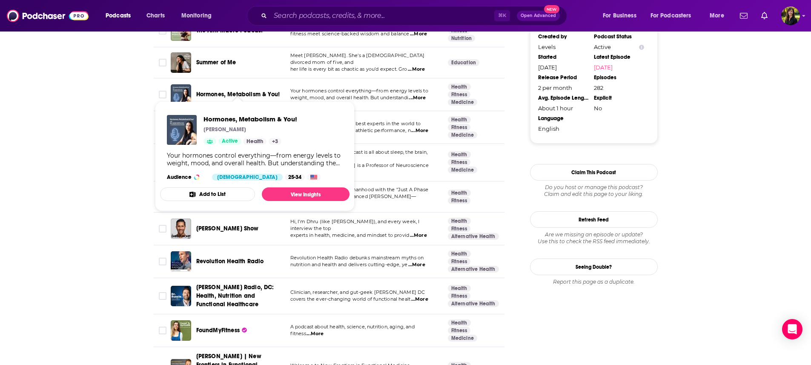
click at [242, 91] on span "Hormones, Metabolism & You!" at bounding box center [238, 94] width 84 height 7
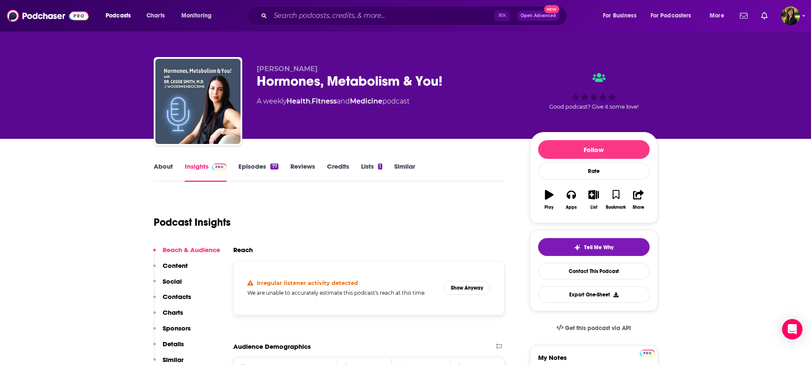
click at [254, 168] on link "Episodes 77" at bounding box center [258, 172] width 40 height 20
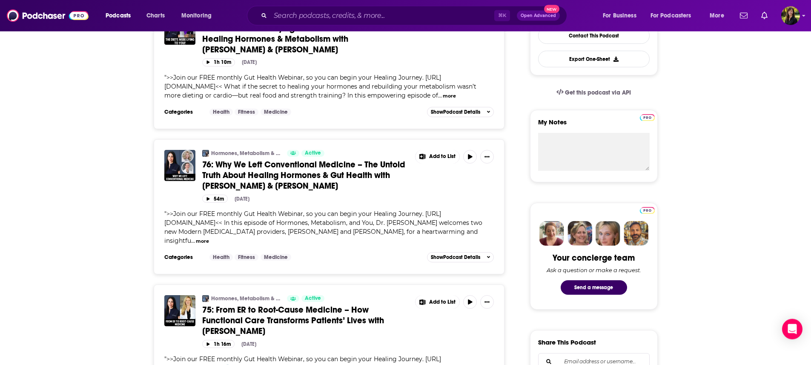
scroll to position [293, 0]
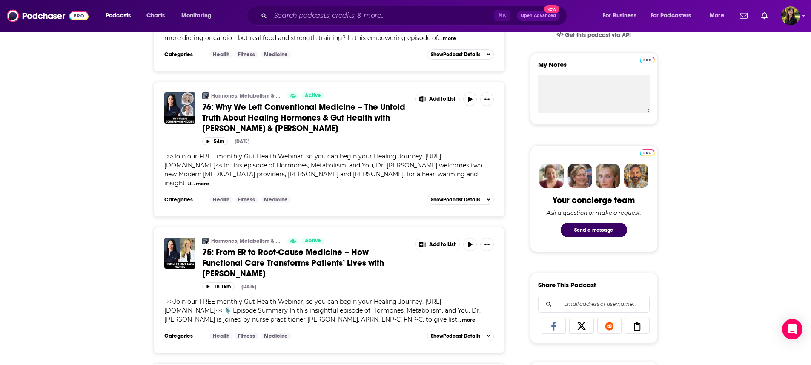
click at [209, 187] on button "more" at bounding box center [202, 183] width 13 height 7
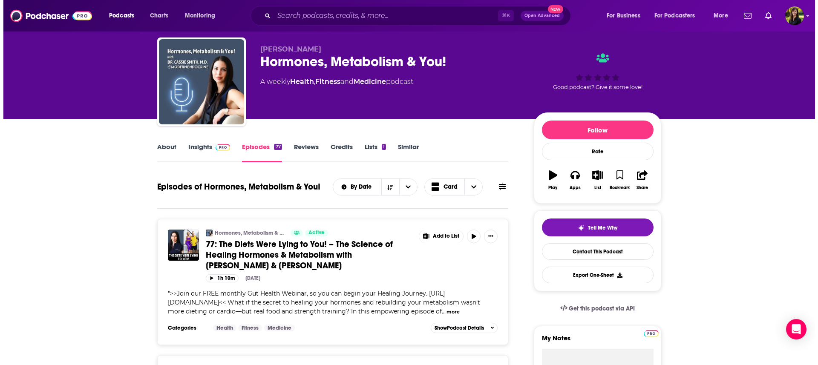
scroll to position [0, 0]
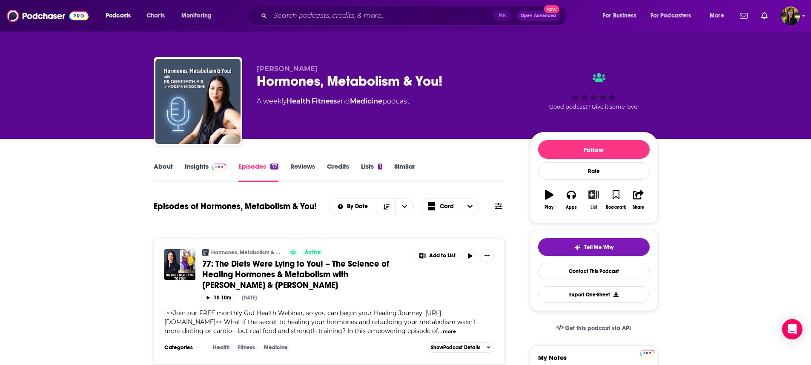
click at [590, 196] on icon "button" at bounding box center [594, 194] width 11 height 9
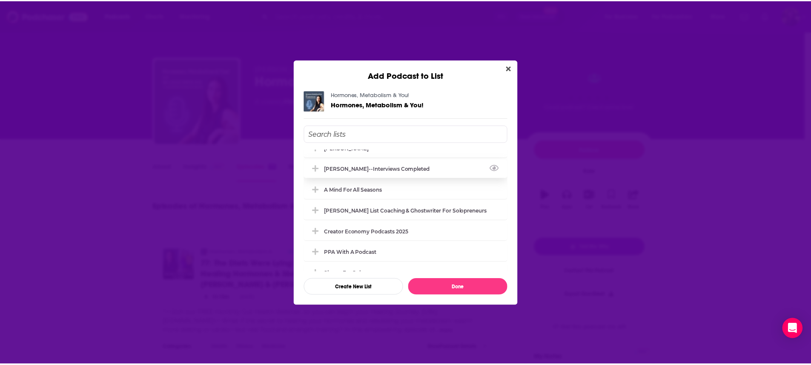
scroll to position [98, 0]
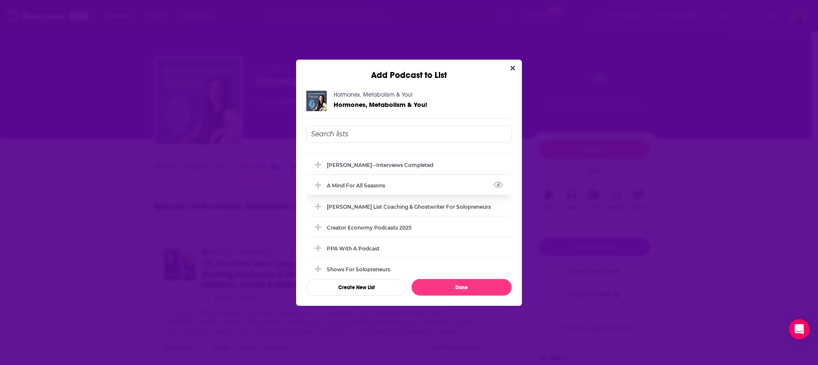
click at [428, 186] on div "A Mind For All Seasons" at bounding box center [408, 185] width 205 height 19
click at [461, 283] on button "Done" at bounding box center [461, 287] width 100 height 17
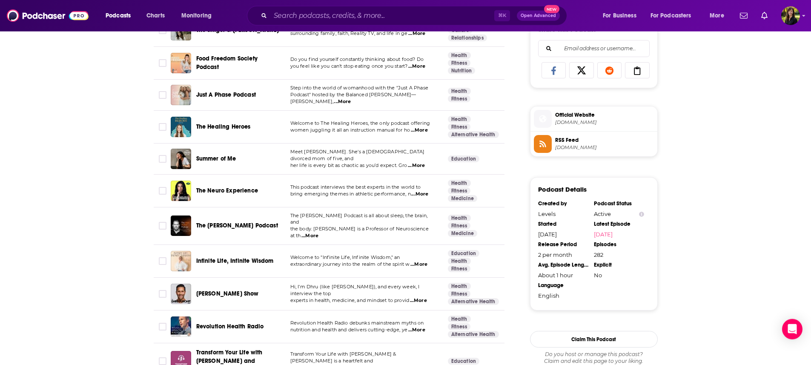
scroll to position [559, 0]
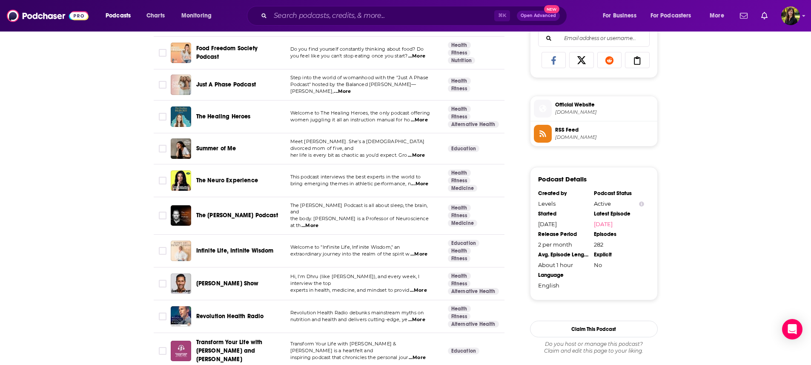
click at [425, 181] on span "...More" at bounding box center [419, 184] width 17 height 7
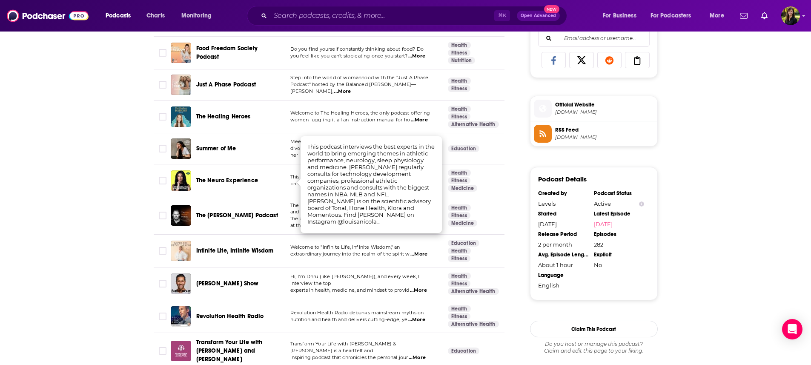
click at [224, 178] on span "The Neuro Experience" at bounding box center [227, 180] width 62 height 7
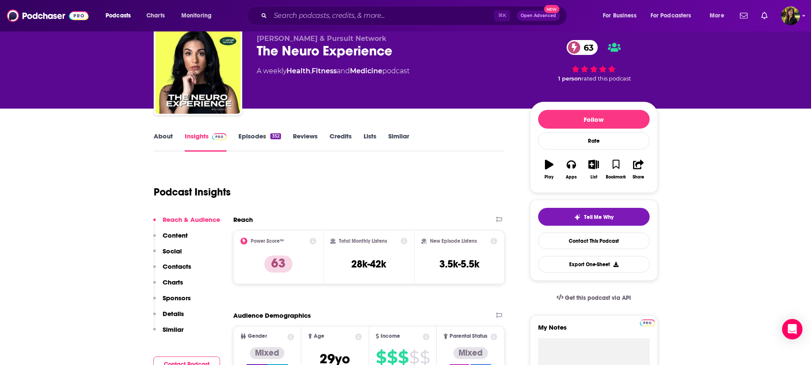
scroll to position [61, 0]
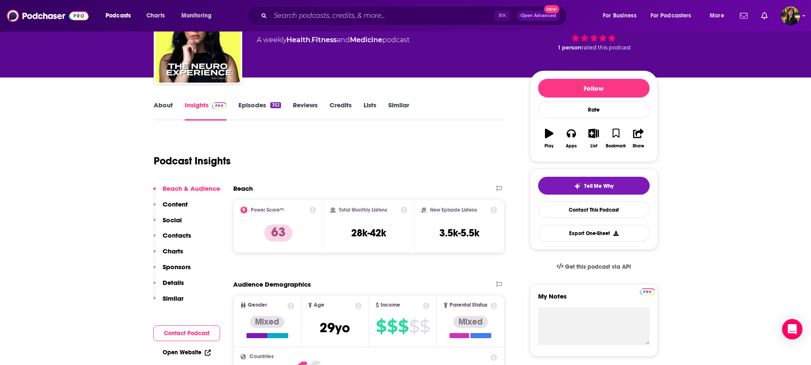
click at [263, 107] on link "Episodes 352" at bounding box center [259, 111] width 42 height 20
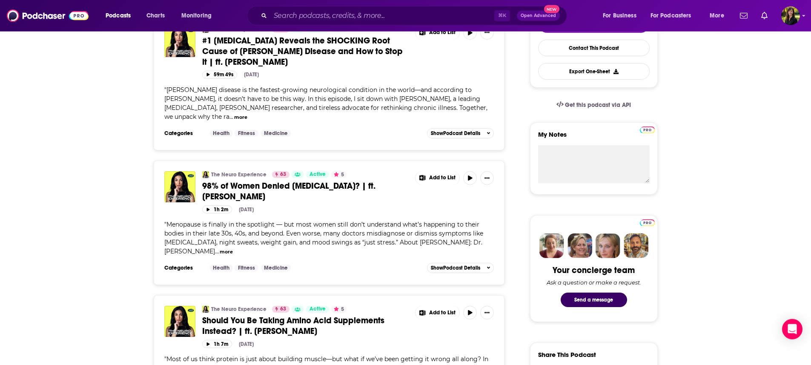
scroll to position [225, 0]
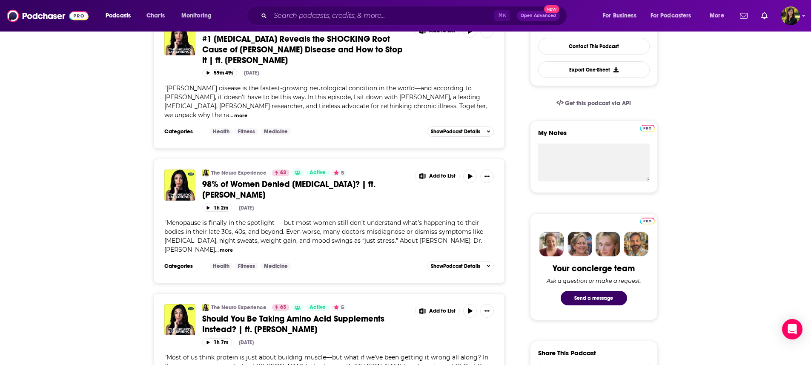
click at [233, 247] on button "more" at bounding box center [226, 250] width 13 height 7
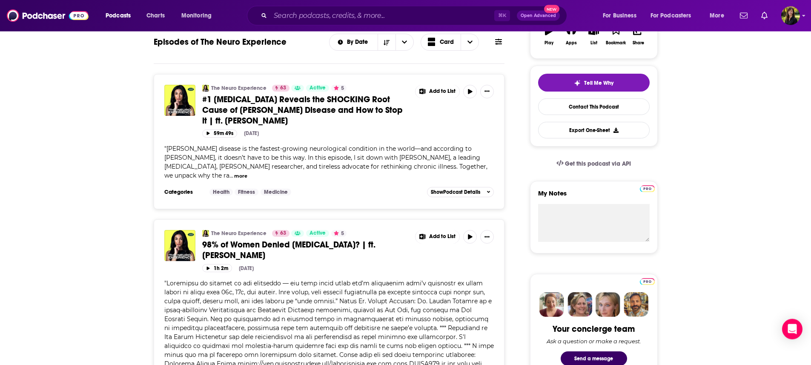
scroll to position [157, 0]
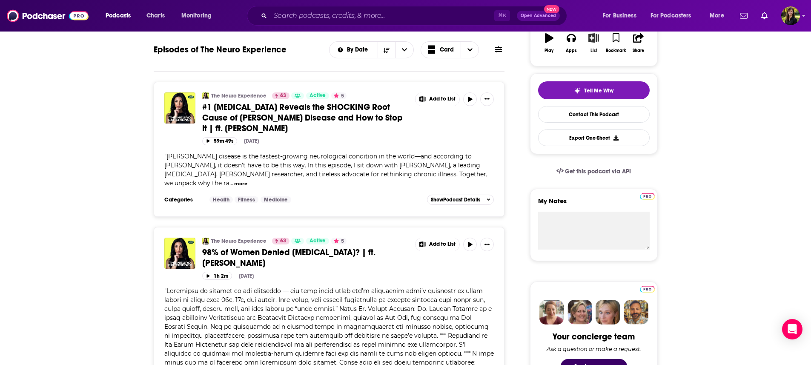
click at [592, 38] on icon "button" at bounding box center [594, 37] width 11 height 9
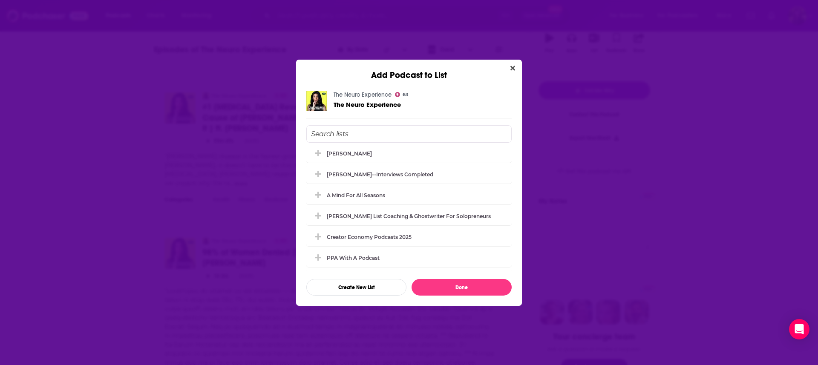
scroll to position [89, 0]
click at [419, 195] on div "A Mind For All Seasons" at bounding box center [408, 194] width 205 height 19
click at [470, 287] on button "Done" at bounding box center [461, 287] width 100 height 17
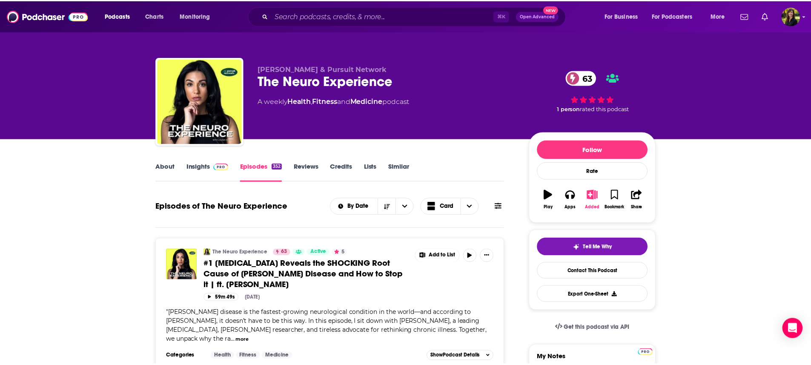
scroll to position [157, 0]
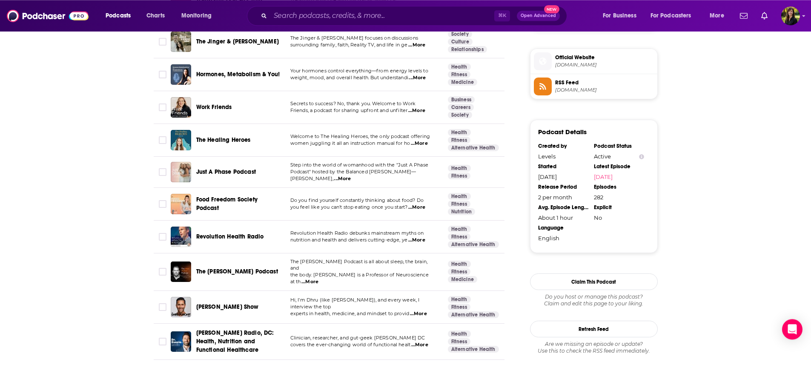
scroll to position [606, 0]
click at [419, 140] on span "...More" at bounding box center [419, 143] width 17 height 7
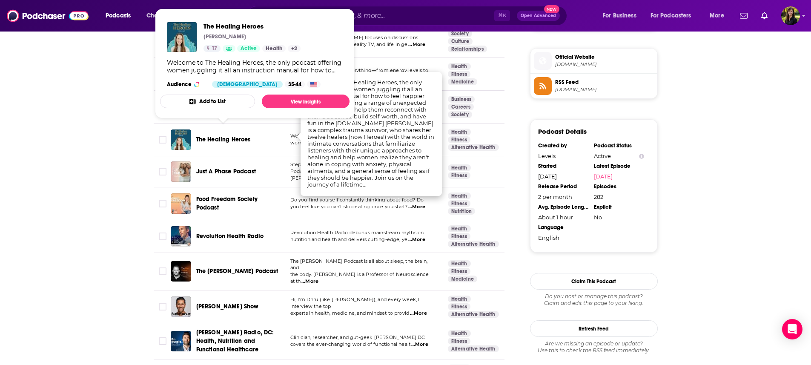
click at [235, 136] on span "The Healing Heroes" at bounding box center [223, 139] width 55 height 7
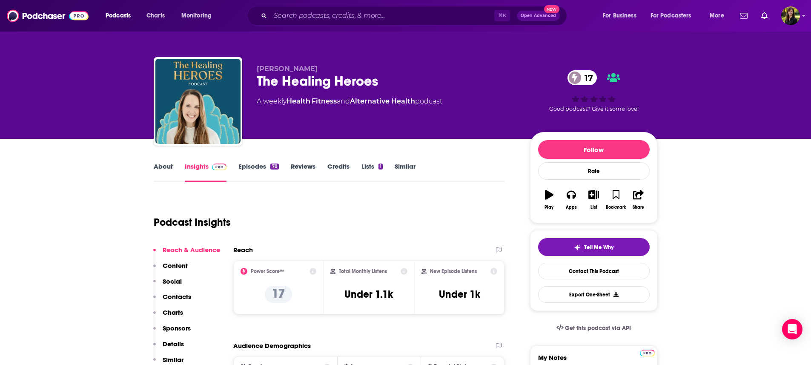
click at [158, 166] on link "About" at bounding box center [163, 172] width 19 height 20
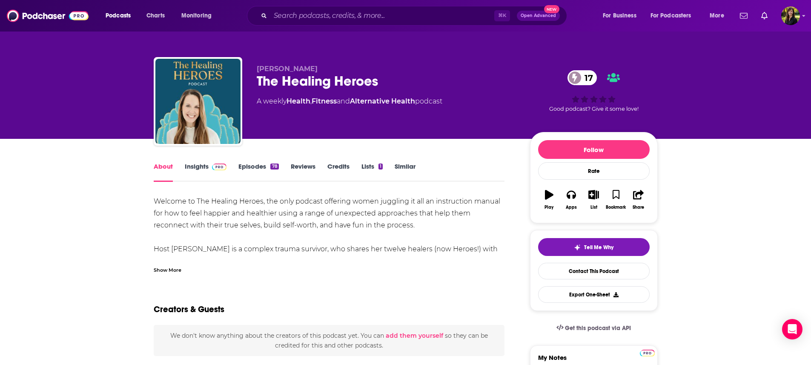
click at [165, 270] on div "Show More" at bounding box center [168, 269] width 28 height 8
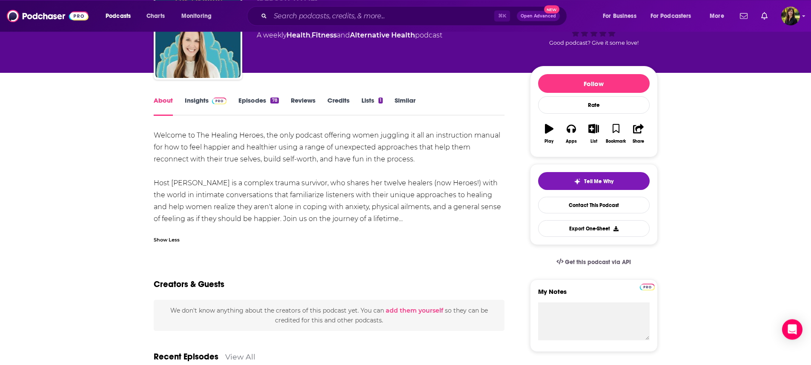
scroll to position [68, 0]
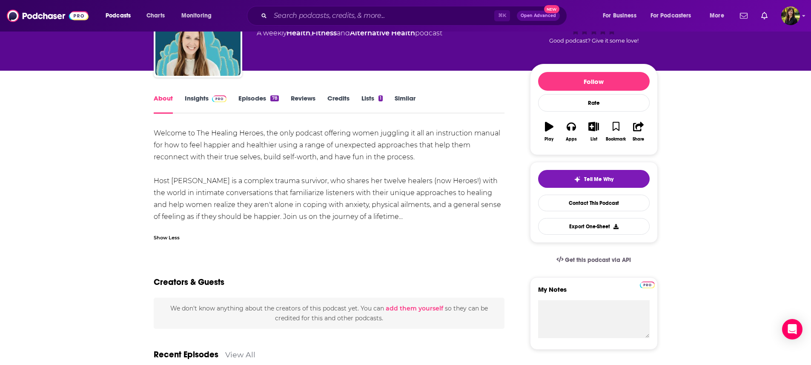
click at [250, 100] on link "Episodes 78" at bounding box center [258, 104] width 40 height 20
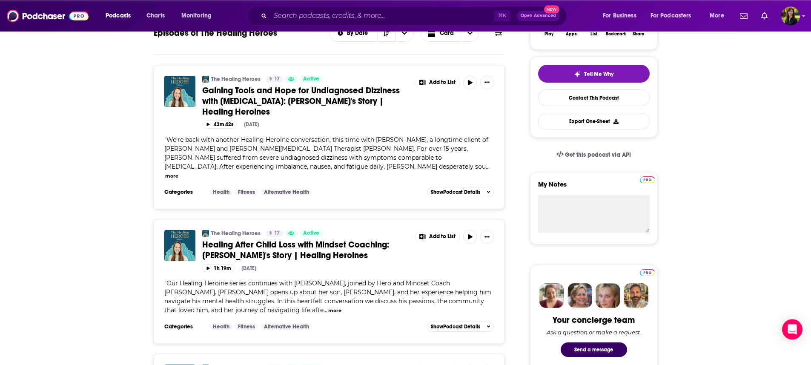
scroll to position [177, 0]
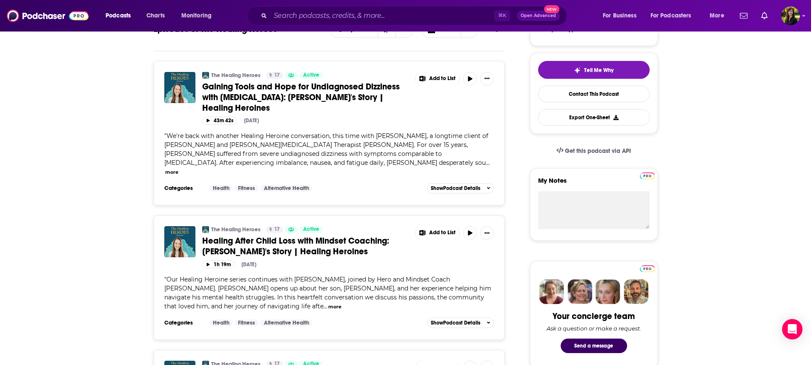
click at [178, 169] on button "more" at bounding box center [171, 172] width 13 height 7
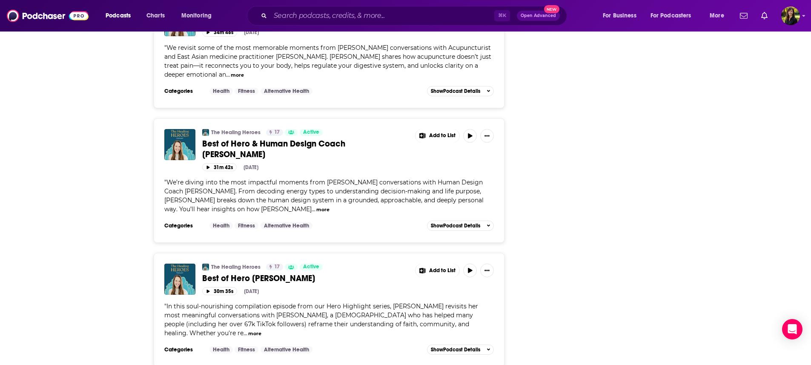
scroll to position [2542, 0]
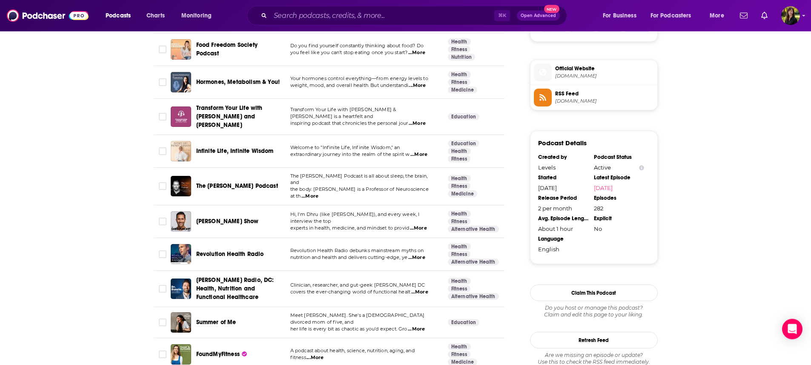
scroll to position [627, 0]
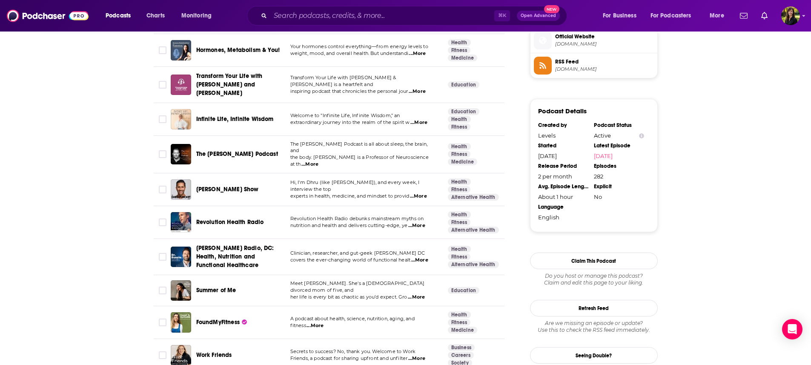
click at [319, 161] on span "...More" at bounding box center [310, 164] width 17 height 7
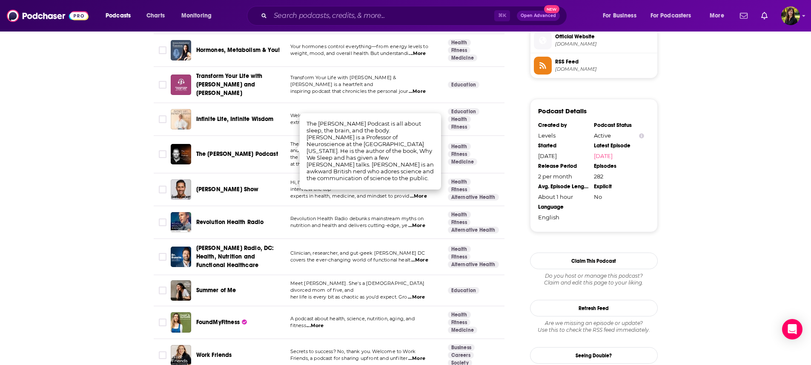
click at [259, 150] on span "The [PERSON_NAME] Podcast" at bounding box center [237, 153] width 82 height 7
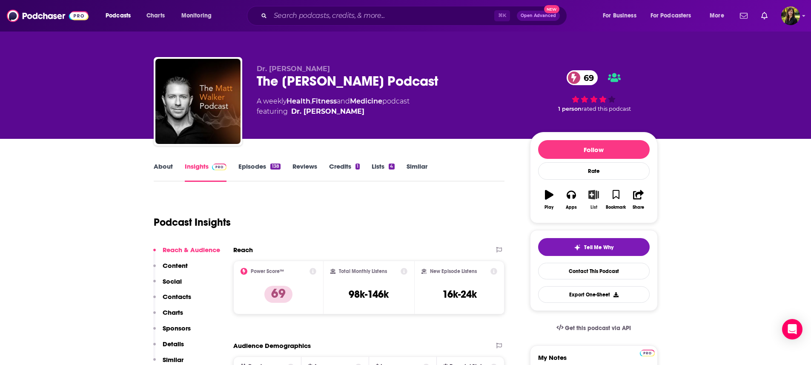
click at [595, 195] on icon "button" at bounding box center [594, 194] width 11 height 9
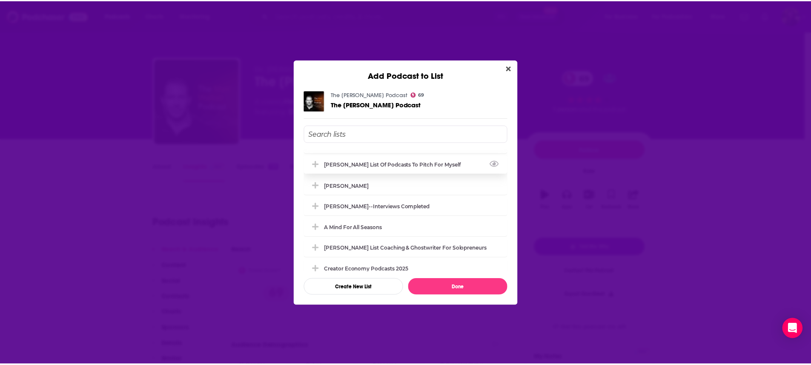
scroll to position [107, 0]
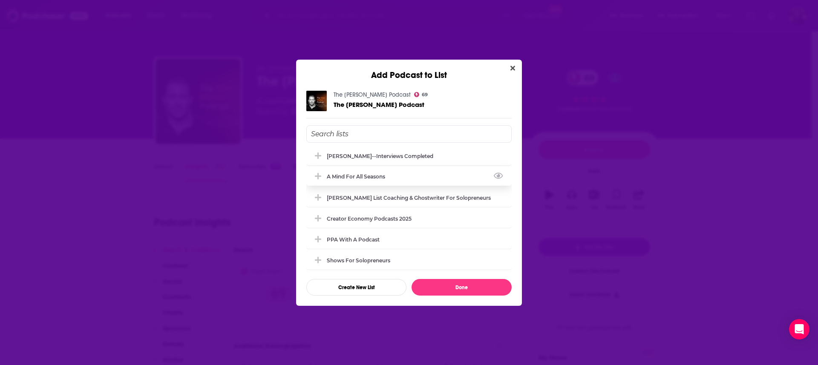
click at [399, 177] on div "A Mind For All Seasons" at bounding box center [408, 176] width 205 height 19
click at [460, 289] on button "Done" at bounding box center [461, 287] width 100 height 17
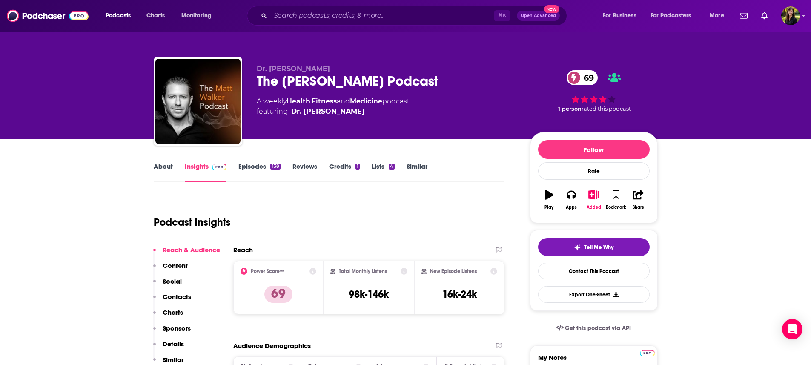
click at [250, 166] on link "Episodes 138" at bounding box center [259, 172] width 42 height 20
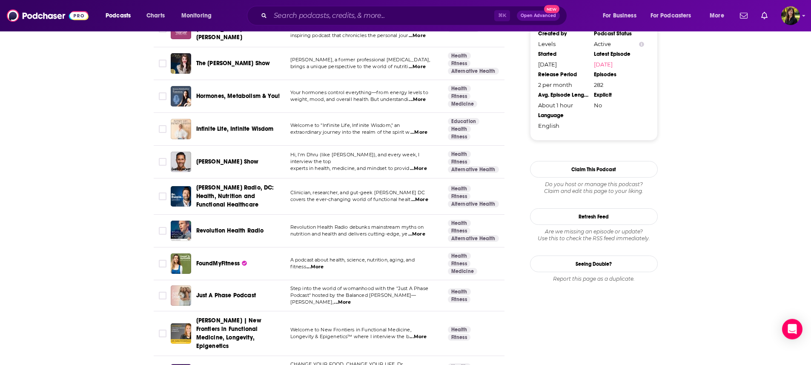
scroll to position [695, 0]
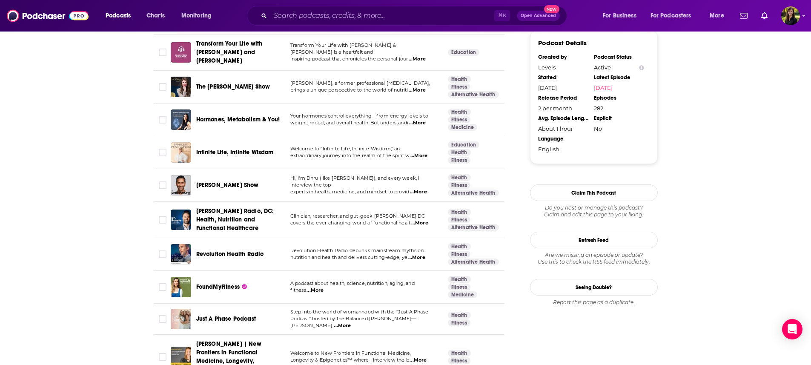
click at [419, 189] on span "...More" at bounding box center [418, 192] width 17 height 7
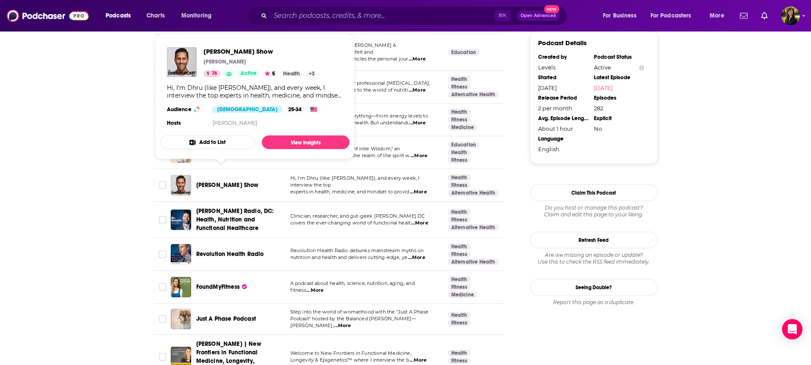
click at [214, 181] on span "[PERSON_NAME] Show" at bounding box center [227, 184] width 63 height 7
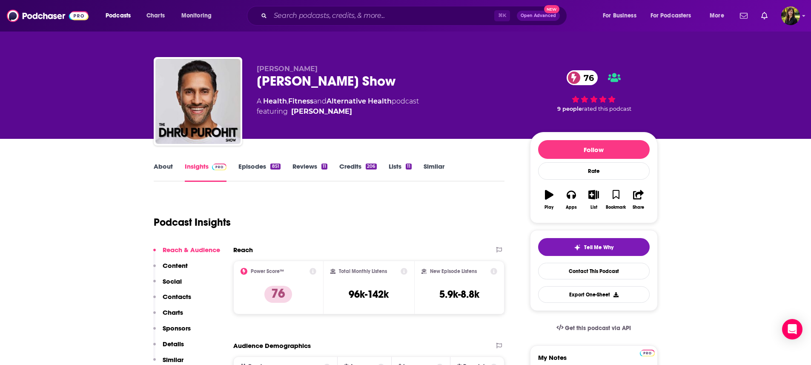
click at [250, 167] on link "Episodes 851" at bounding box center [259, 172] width 42 height 20
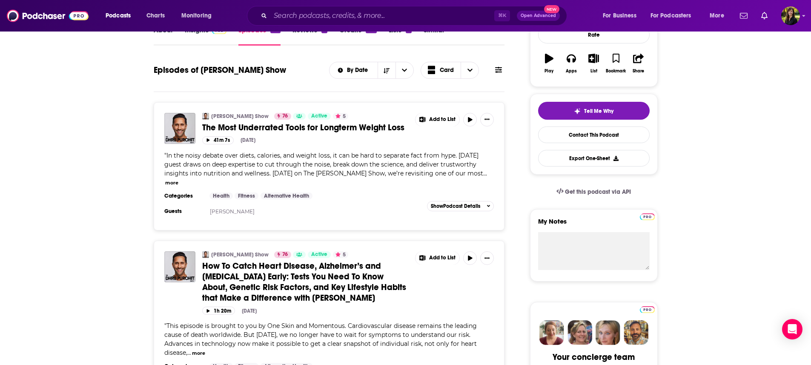
scroll to position [14, 0]
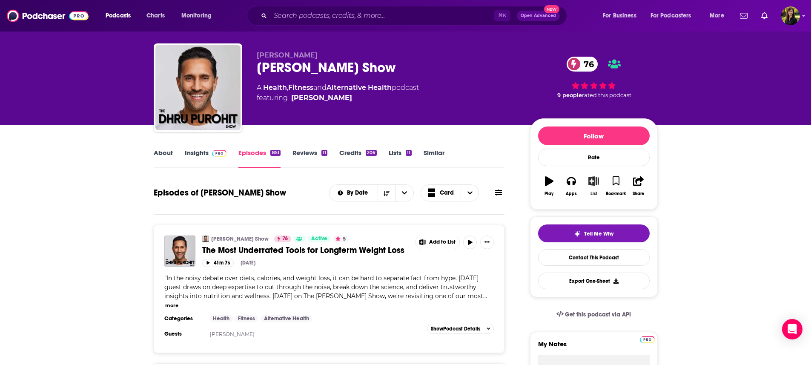
click at [592, 183] on icon "button" at bounding box center [594, 180] width 11 height 9
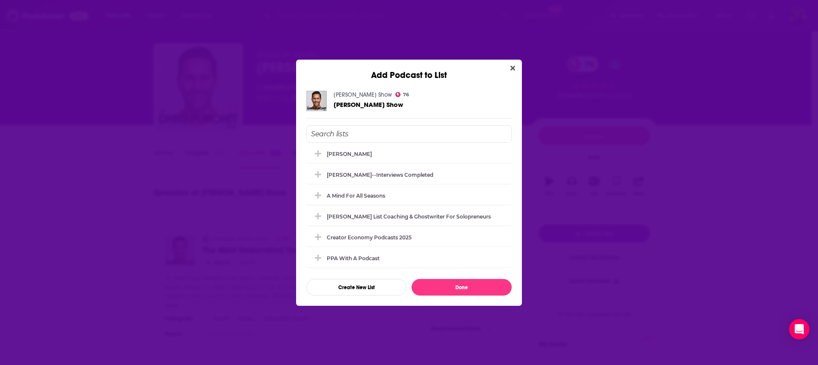
scroll to position [89, 0]
click at [411, 191] on div "A Mind For All Seasons" at bounding box center [408, 194] width 205 height 19
click at [468, 287] on button "Done" at bounding box center [461, 287] width 100 height 17
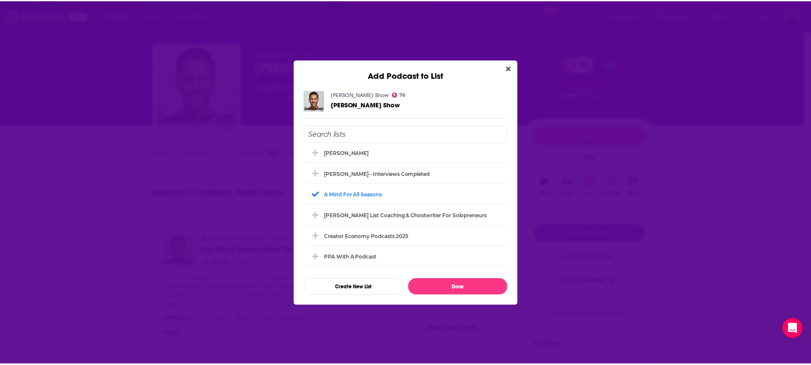
scroll to position [14, 0]
